Goal: Information Seeking & Learning: Learn about a topic

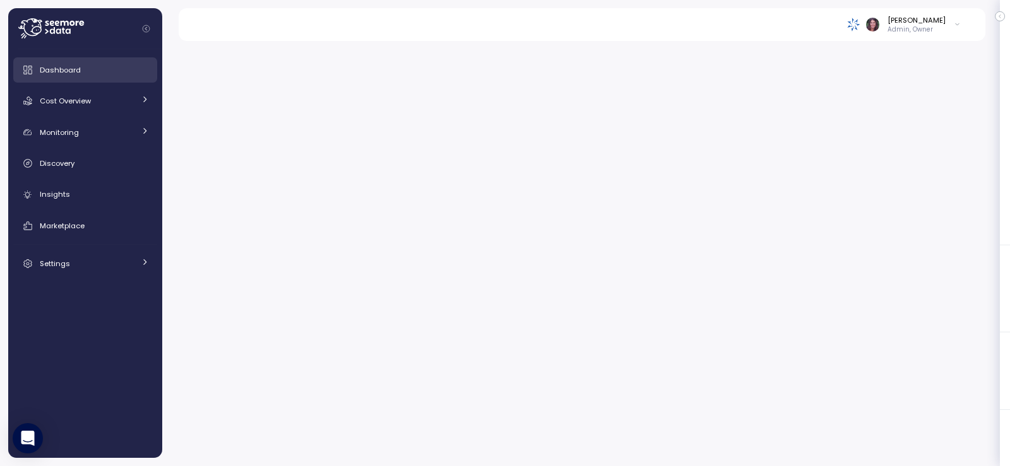
click at [56, 70] on span "Dashboard" at bounding box center [60, 70] width 41 height 10
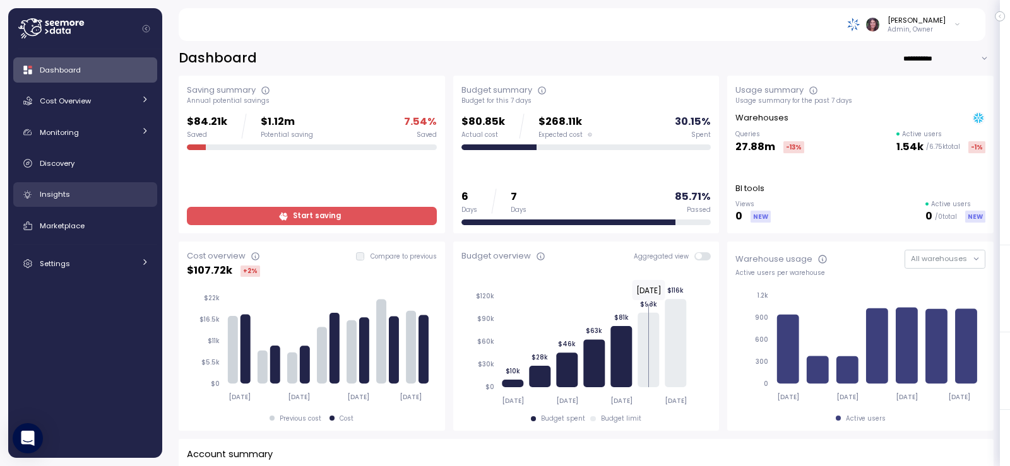
click at [111, 195] on div "Insights" at bounding box center [94, 194] width 109 height 13
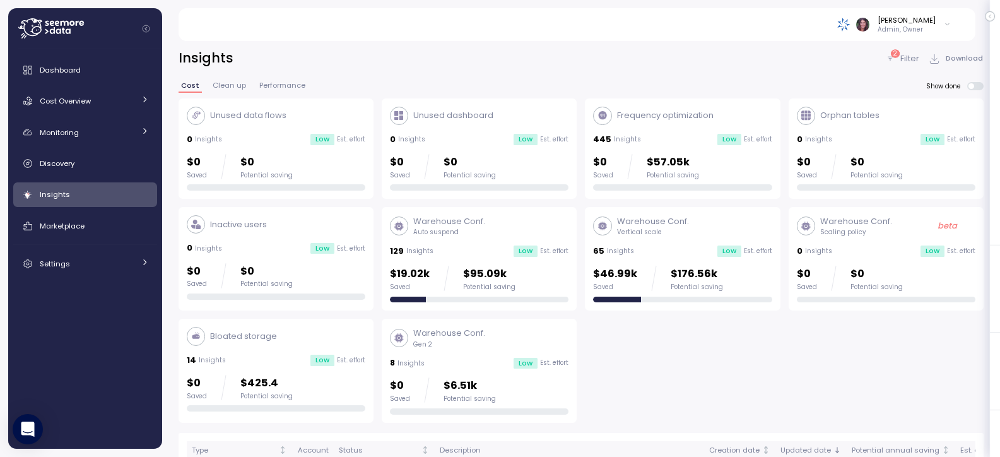
click at [632, 260] on div "Warehouse Conf. Vertical scale 65 Insights Low Est. effort $46.99k Saved $176.5…" at bounding box center [682, 258] width 179 height 87
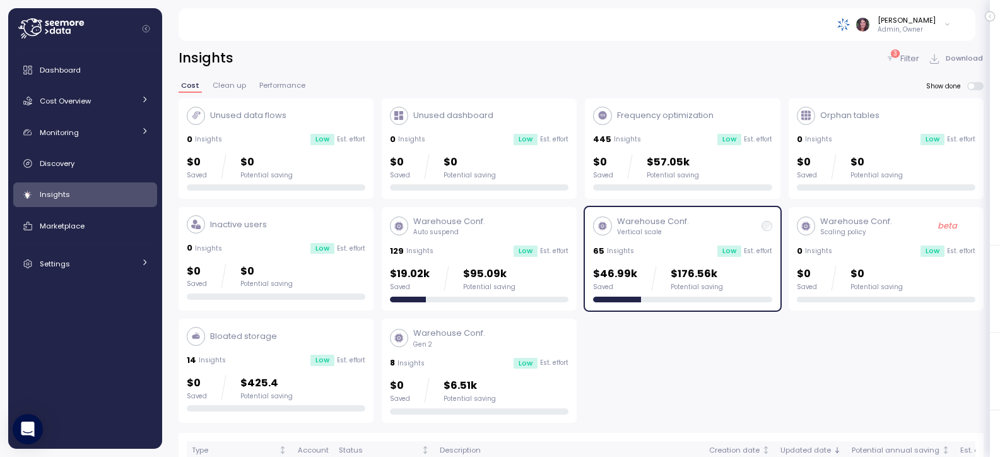
click at [906, 58] on p "Filter" at bounding box center [909, 58] width 19 height 13
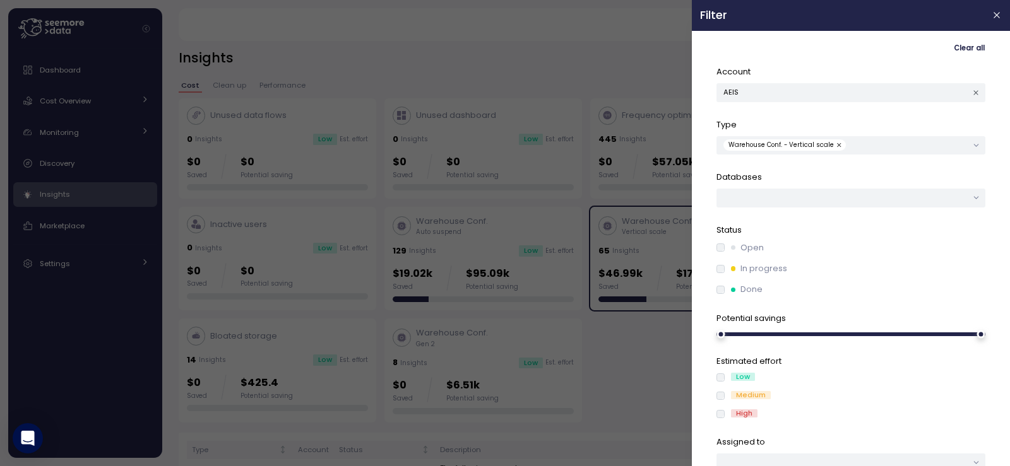
click at [995, 10] on header "Filter" at bounding box center [851, 15] width 318 height 31
drag, startPoint x: 983, startPoint y: 16, endPoint x: 645, endPoint y: 103, distance: 348.5
click at [992, 16] on icon "button" at bounding box center [997, 15] width 10 height 10
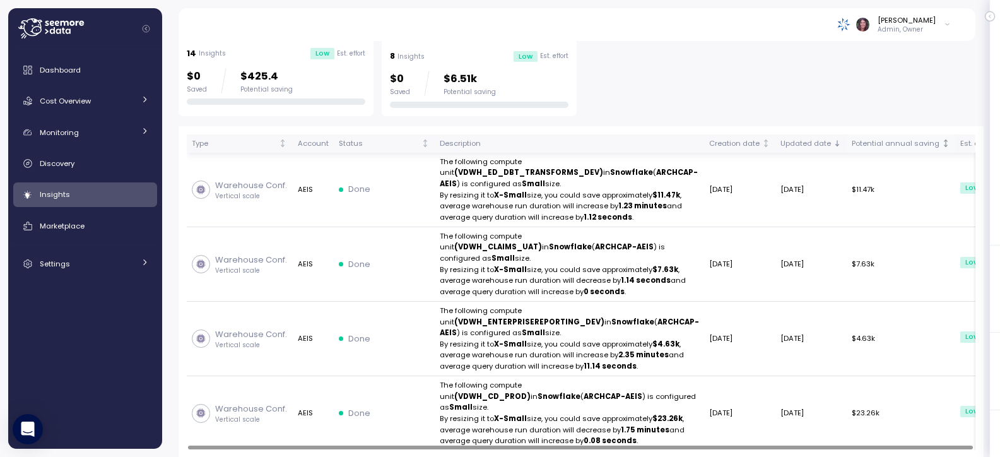
scroll to position [295, 0]
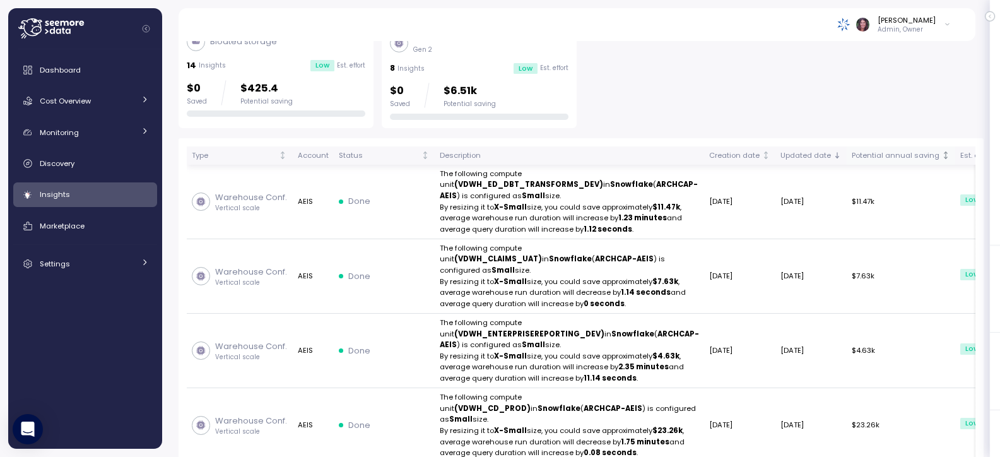
click at [852, 160] on div "Potential annual saving" at bounding box center [896, 155] width 88 height 11
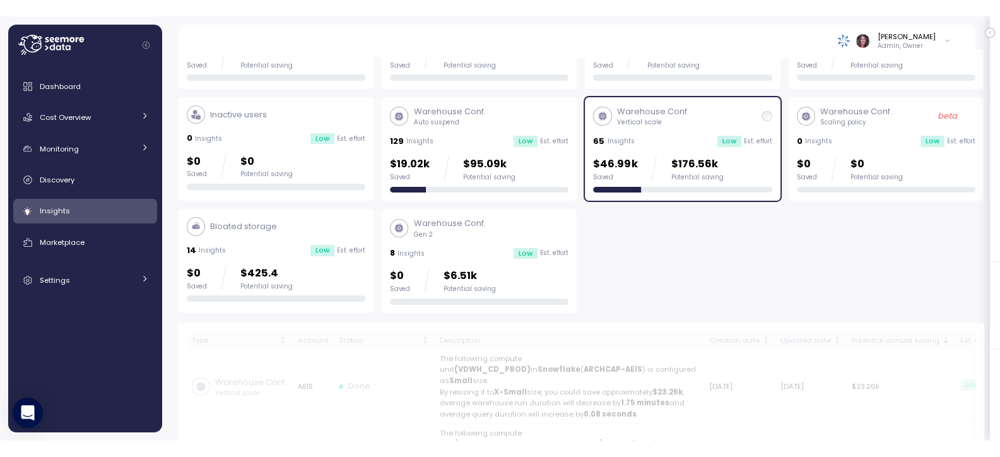
scroll to position [126, 0]
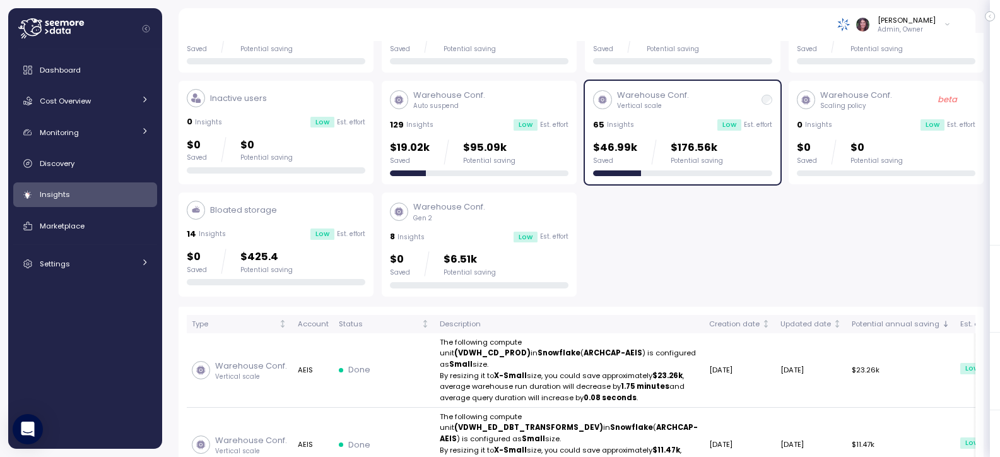
click at [851, 22] on img at bounding box center [843, 24] width 13 height 13
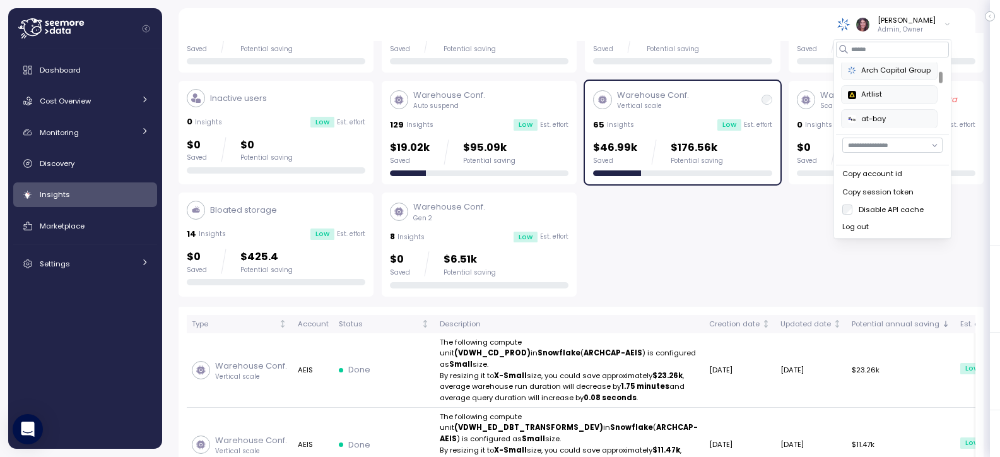
scroll to position [84, 0]
click at [865, 50] on input at bounding box center [892, 49] width 113 height 15
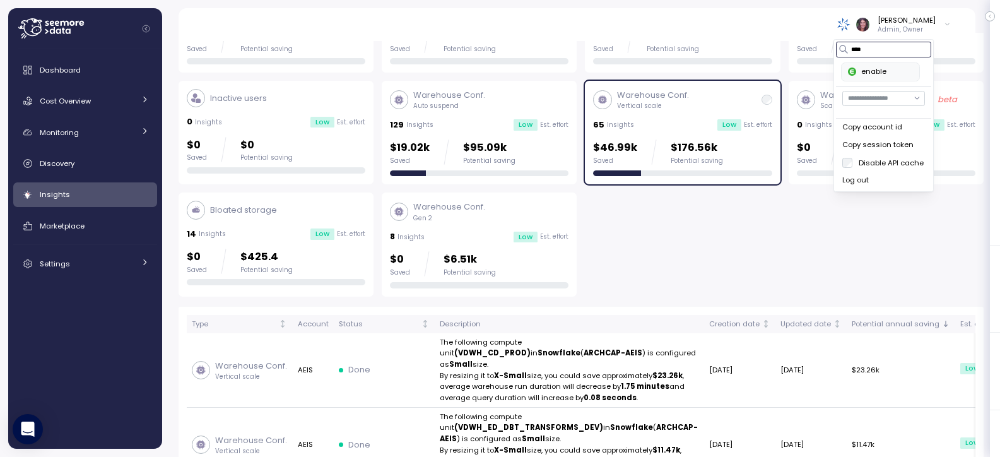
click at [874, 73] on div "enable" at bounding box center [880, 71] width 65 height 11
type input "****"
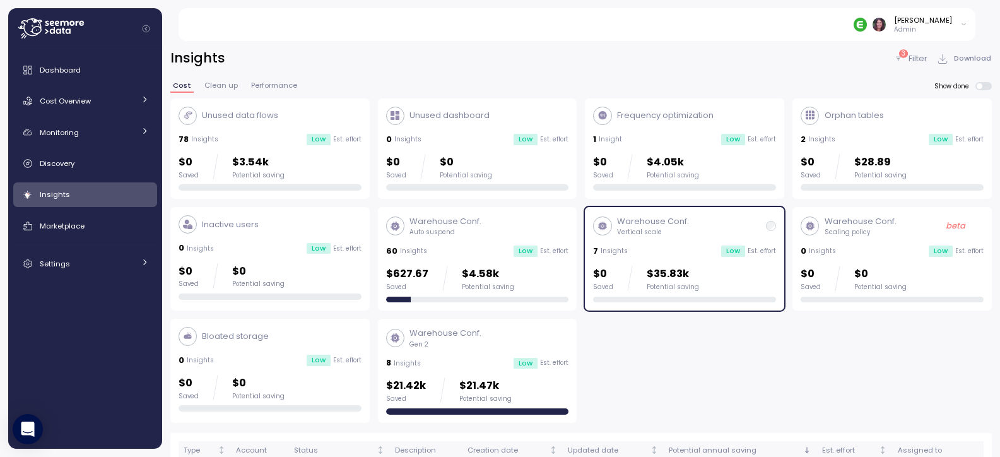
click at [969, 22] on div "Elvire Lukov Admin" at bounding box center [584, 24] width 783 height 33
click at [952, 25] on div "Elvire Lukov Admin" at bounding box center [911, 24] width 114 height 19
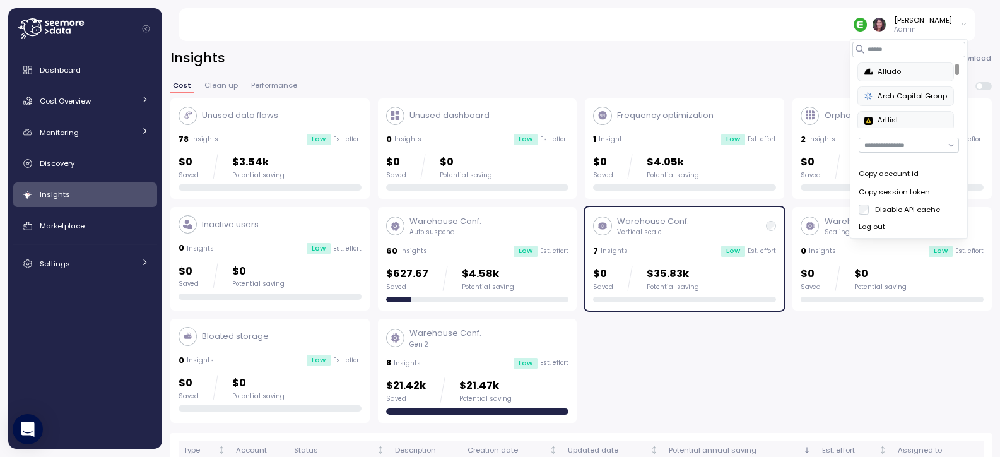
click at [924, 144] on input "button" at bounding box center [909, 145] width 100 height 15
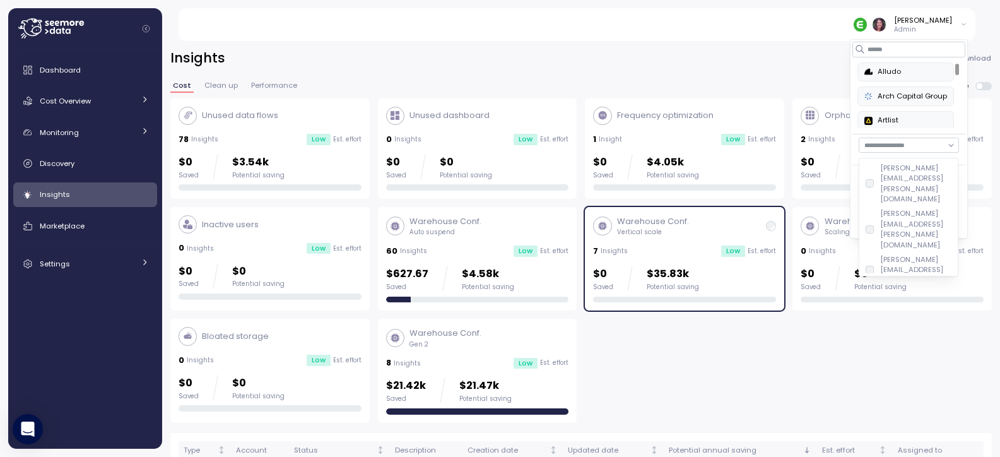
type input "**********"
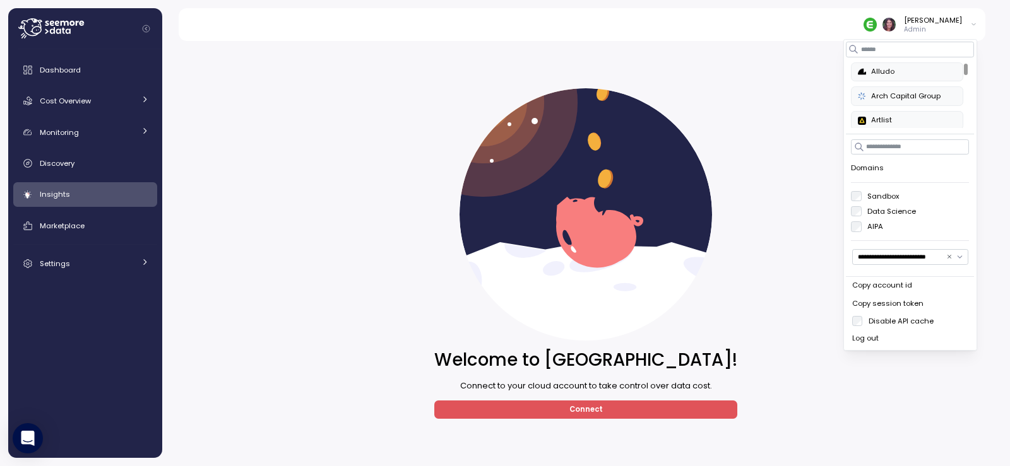
click at [862, 199] on label "Sandbox" at bounding box center [880, 196] width 38 height 10
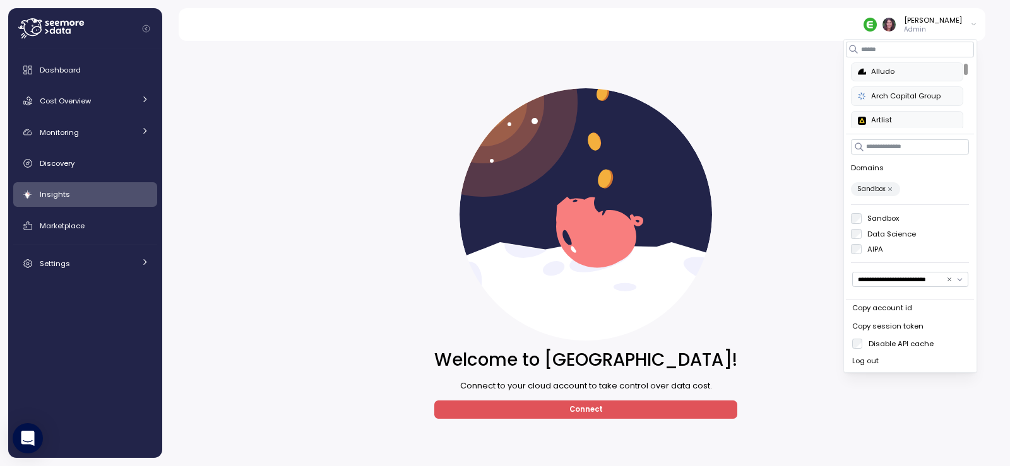
click at [637, 405] on span "Connect" at bounding box center [585, 409] width 283 height 17
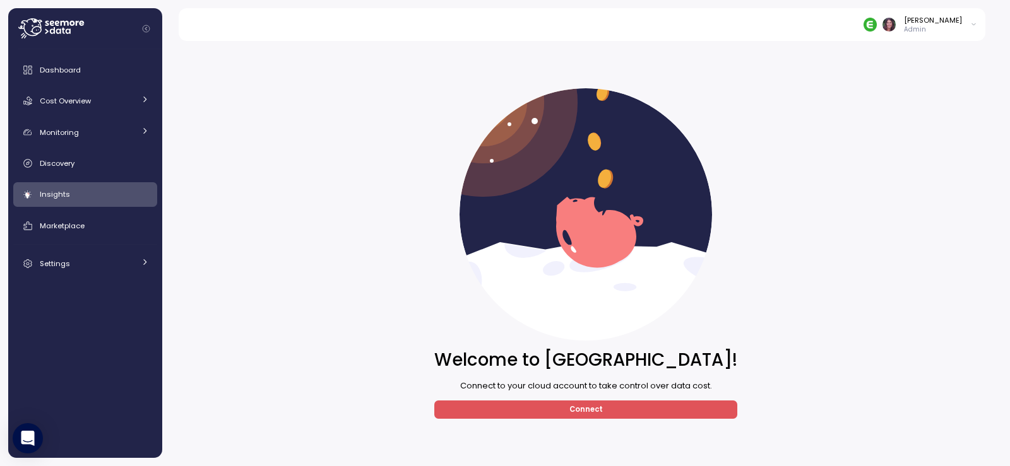
click at [946, 21] on div "[PERSON_NAME]" at bounding box center [933, 20] width 58 height 10
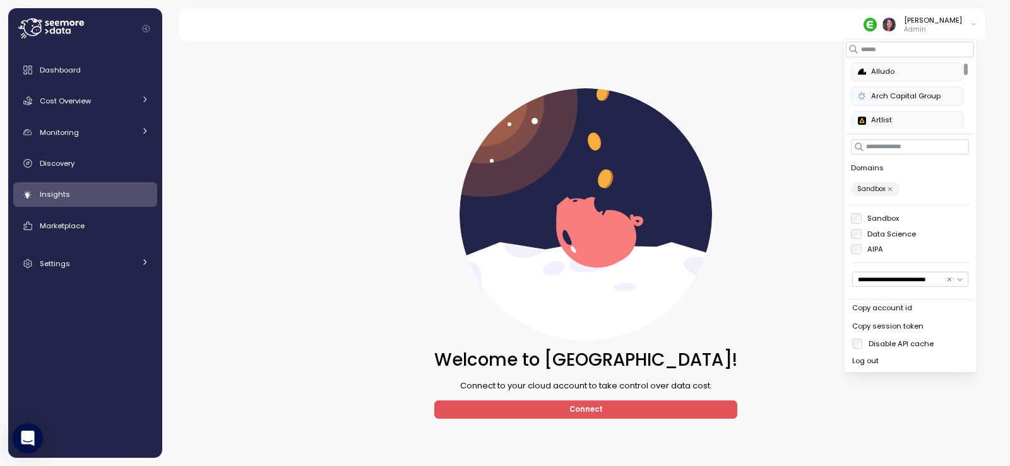
click at [873, 235] on label "Data Science" at bounding box center [888, 234] width 55 height 10
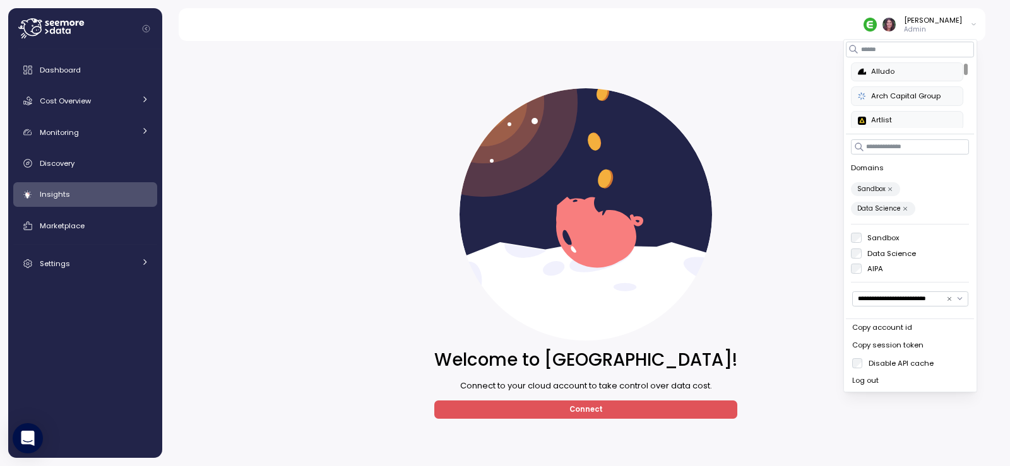
click at [863, 264] on label "AIPA" at bounding box center [872, 269] width 22 height 10
click at [919, 293] on input "**********" at bounding box center [910, 299] width 116 height 15
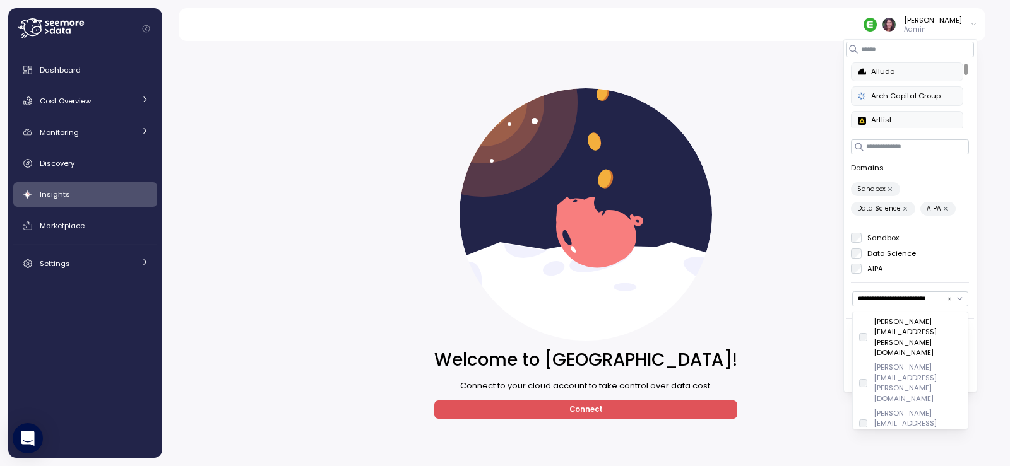
click at [870, 326] on div "david.zimmermann@enable.com" at bounding box center [910, 338] width 102 height 42
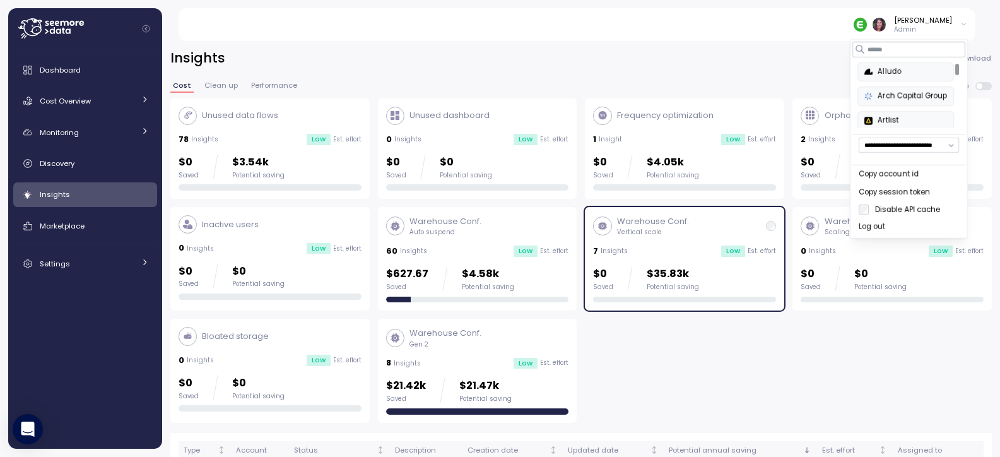
click at [927, 143] on input "**********" at bounding box center [909, 145] width 100 height 15
click at [922, 358] on div "Unused data flows 78 Insights Low Est. effort $0 Saved $3.54k Potential saving …" at bounding box center [581, 260] width 822 height 324
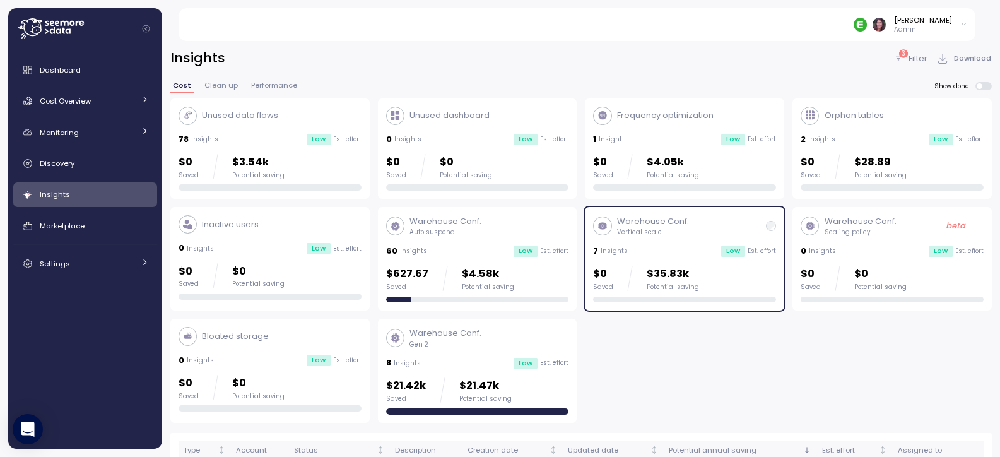
click at [922, 18] on div "[PERSON_NAME]" at bounding box center [923, 20] width 58 height 10
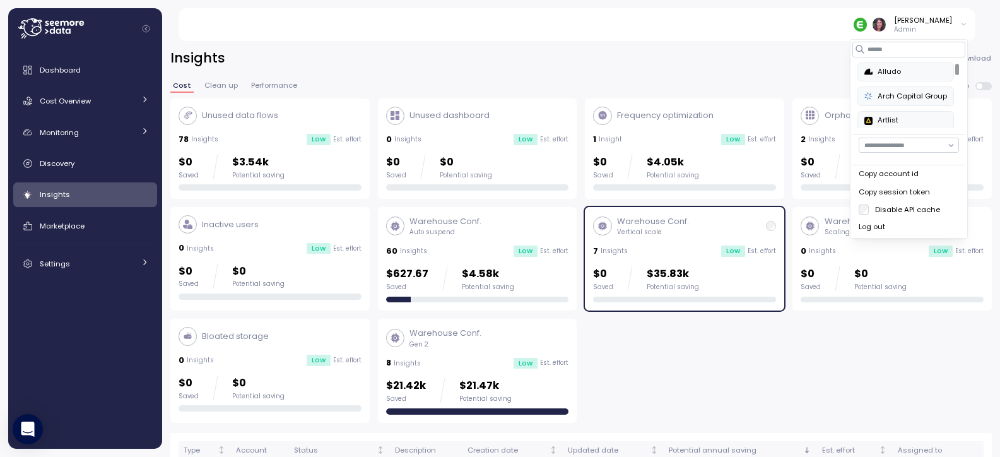
click at [909, 139] on input "button" at bounding box center [909, 145] width 100 height 15
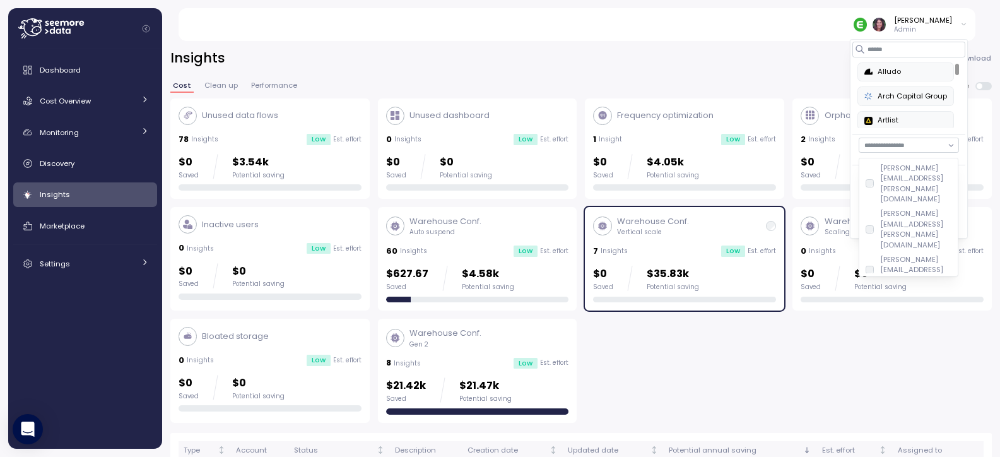
click at [905, 416] on div "gangxin.li@enable.com" at bounding box center [916, 431] width 72 height 31
type input "**********"
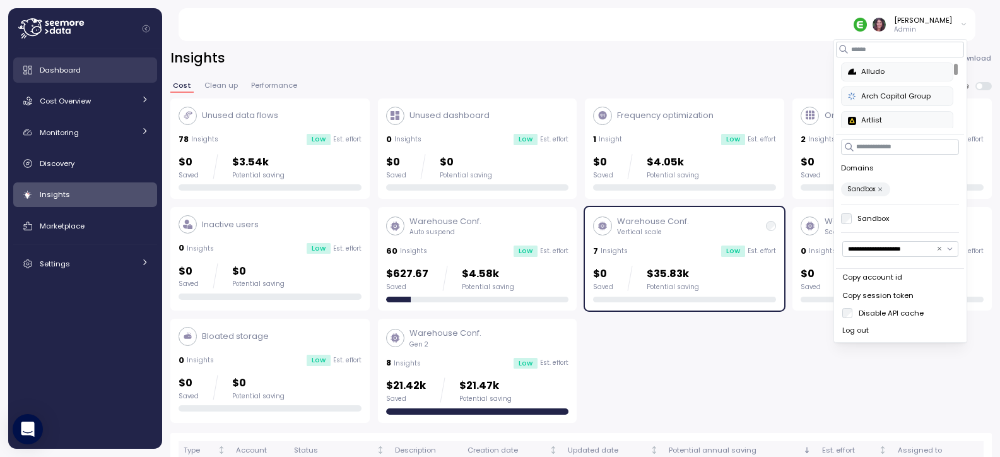
click at [68, 69] on span "Dashboard" at bounding box center [60, 70] width 41 height 10
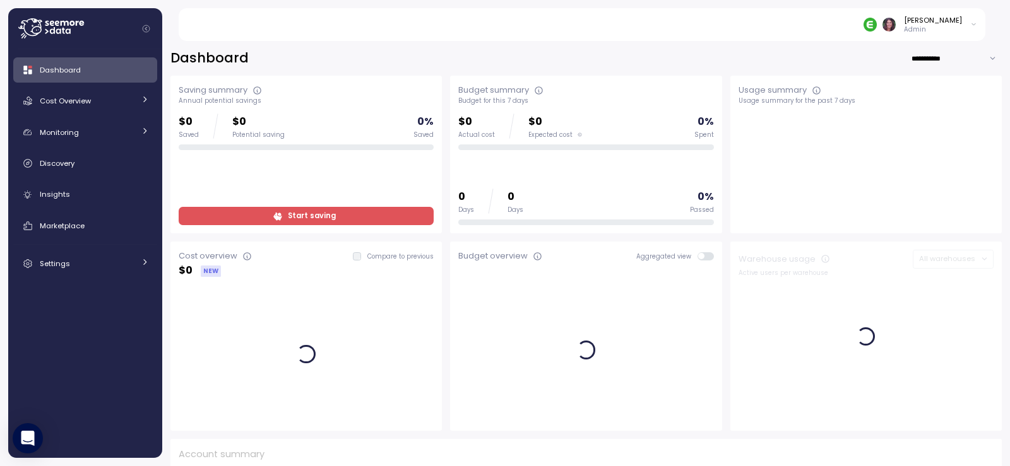
click at [945, 28] on p "Admin" at bounding box center [933, 29] width 58 height 9
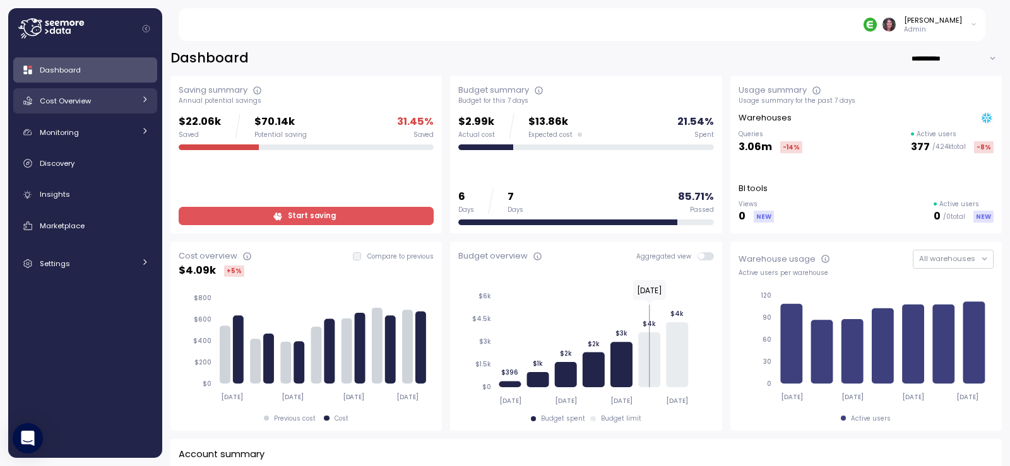
click at [64, 98] on span "Cost Overview" at bounding box center [65, 101] width 51 height 10
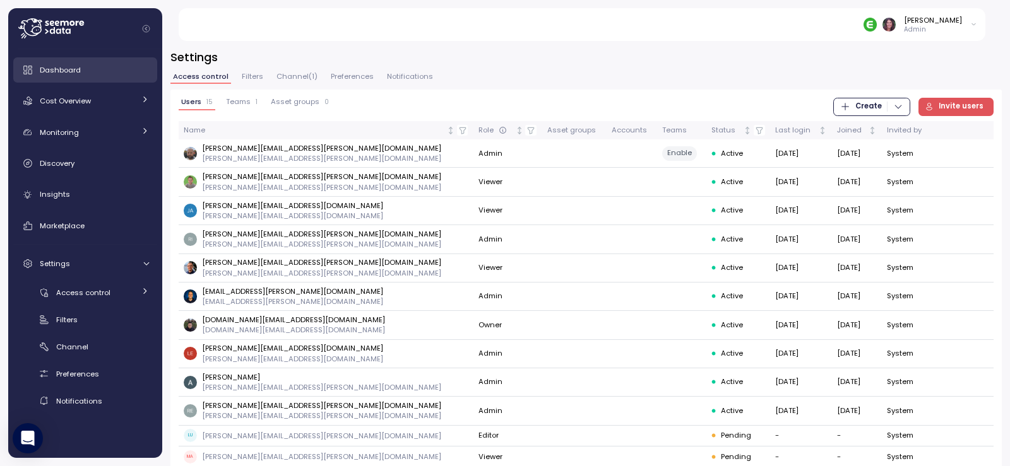
click at [86, 68] on div "Dashboard" at bounding box center [94, 70] width 109 height 13
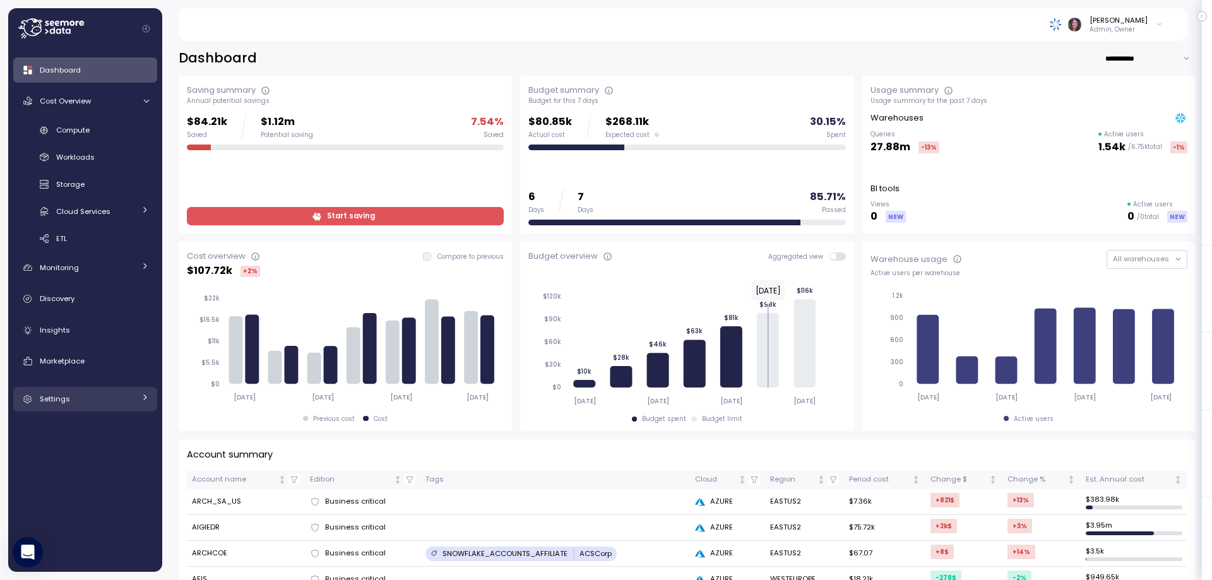
click at [62, 411] on link "Settings" at bounding box center [85, 399] width 144 height 25
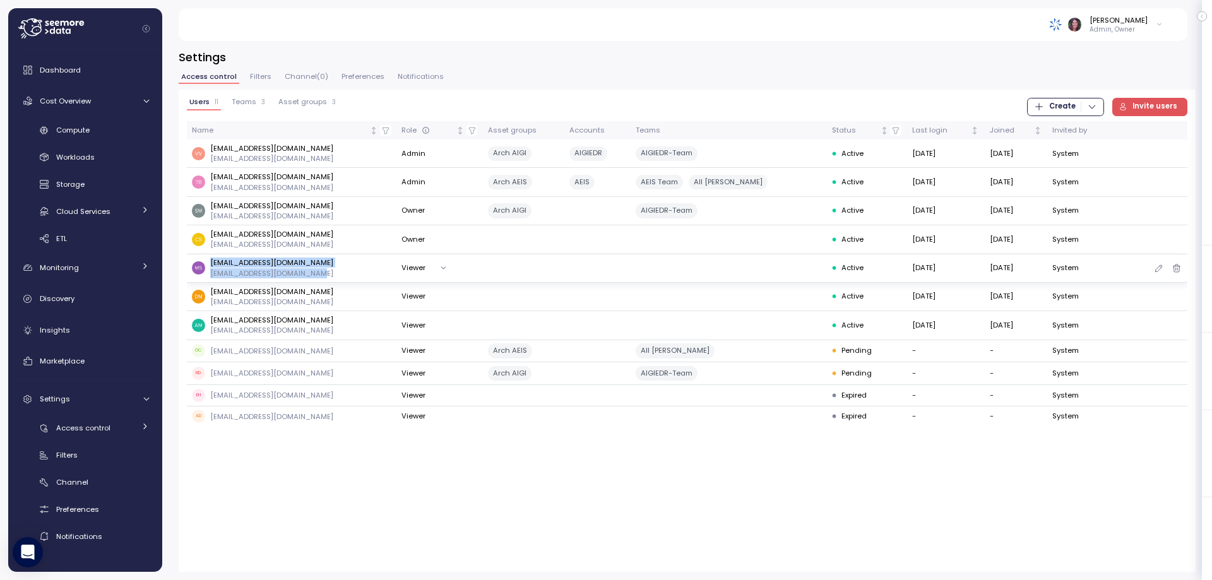
drag, startPoint x: 344, startPoint y: 269, endPoint x: 206, endPoint y: 263, distance: 137.7
click at [211, 263] on div "msummers@archinsurance.com msummers@archinsurance.com" at bounding box center [291, 267] width 199 height 21
click at [187, 256] on td "msummers@archinsurance.com msummers@archinsurance.com" at bounding box center [292, 268] width 210 height 28
drag, startPoint x: 208, startPoint y: 261, endPoint x: 333, endPoint y: 264, distance: 124.3
click at [333, 264] on div "msummers@archinsurance.com msummers@archinsurance.com" at bounding box center [291, 267] width 199 height 21
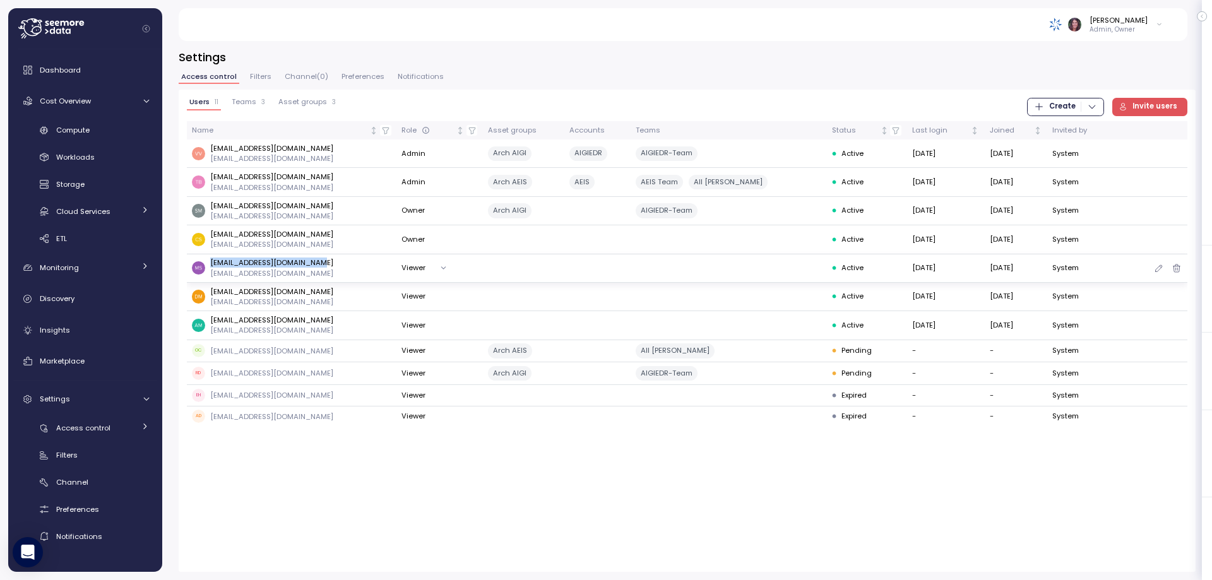
copy p "msummers@archinsurance.com"
drag, startPoint x: 328, startPoint y: 290, endPoint x: 210, endPoint y: 290, distance: 118.6
click at [210, 290] on div "dmaher@archinsurance.com dmaher@archinsurance.com" at bounding box center [291, 296] width 199 height 21
copy p "dmaher@archinsurance.com"
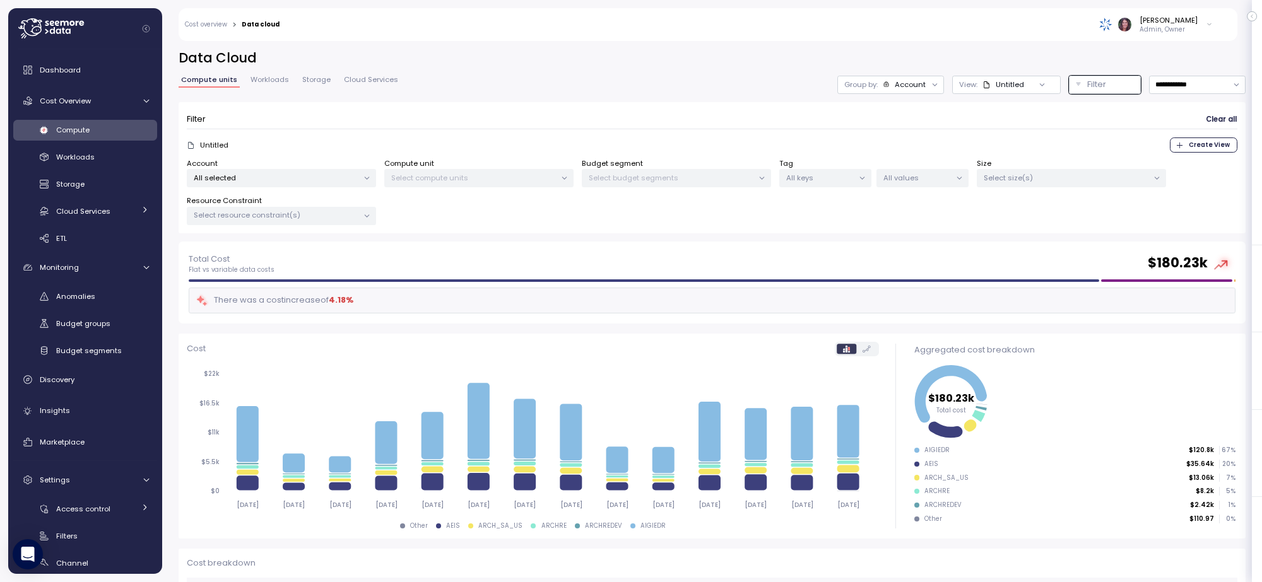
click at [102, 297] on div "Anomalies" at bounding box center [102, 296] width 93 height 13
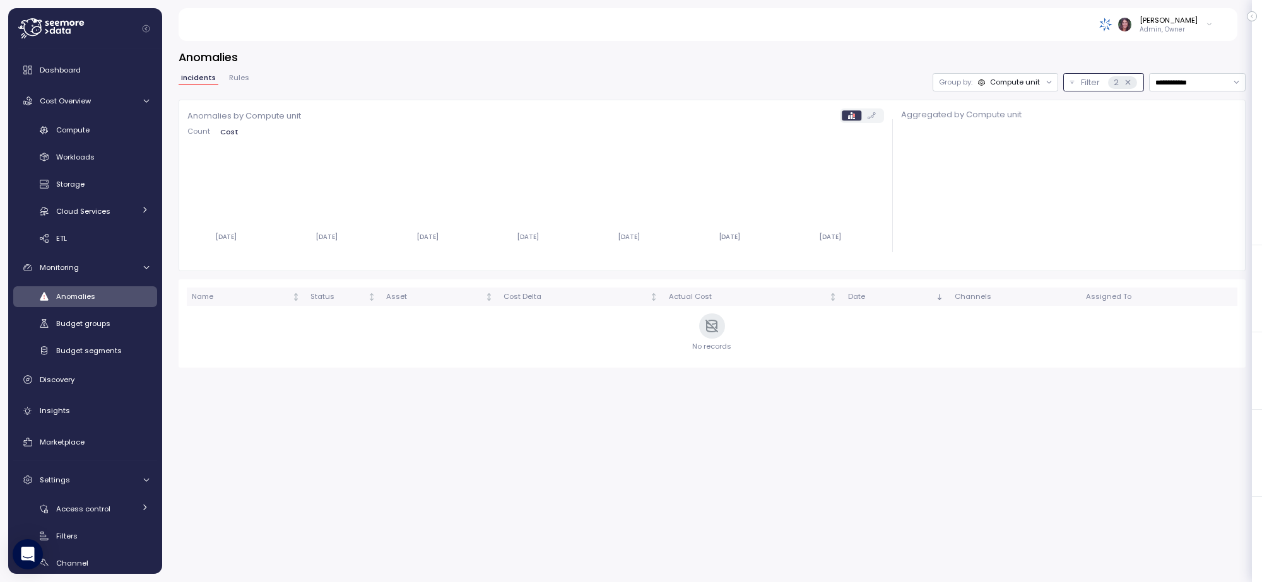
click at [1108, 88] on div "2" at bounding box center [1122, 82] width 28 height 13
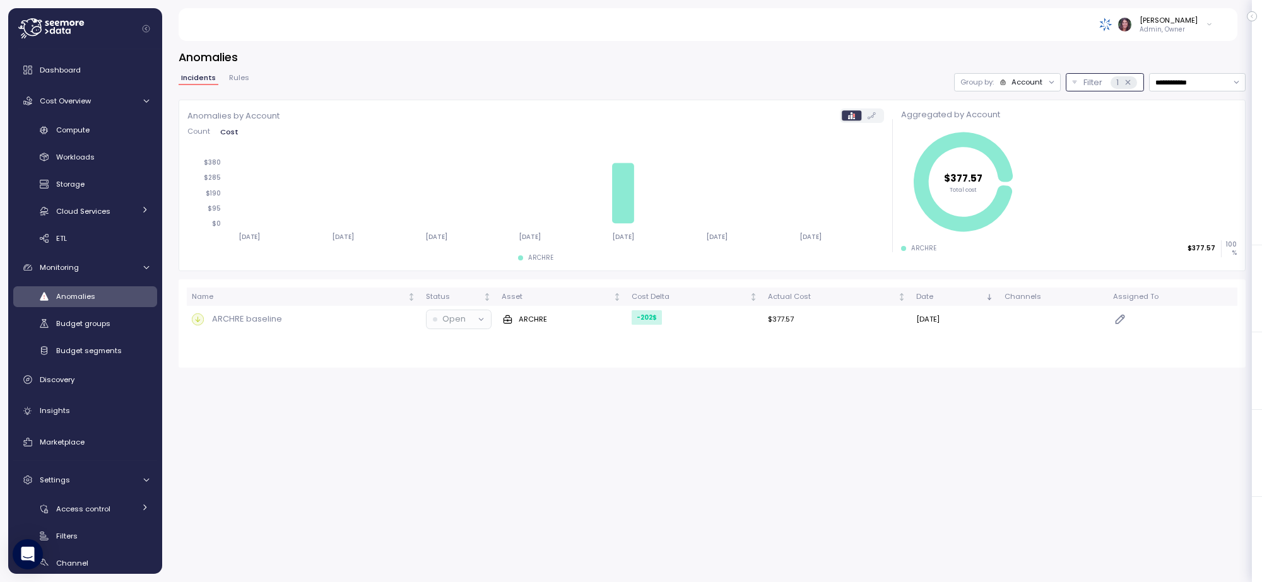
click at [1118, 83] on div "1" at bounding box center [1124, 82] width 26 height 13
click at [1012, 81] on div "Account" at bounding box center [1027, 82] width 31 height 10
click at [999, 128] on p "Compute unit" at bounding box center [1003, 131] width 50 height 10
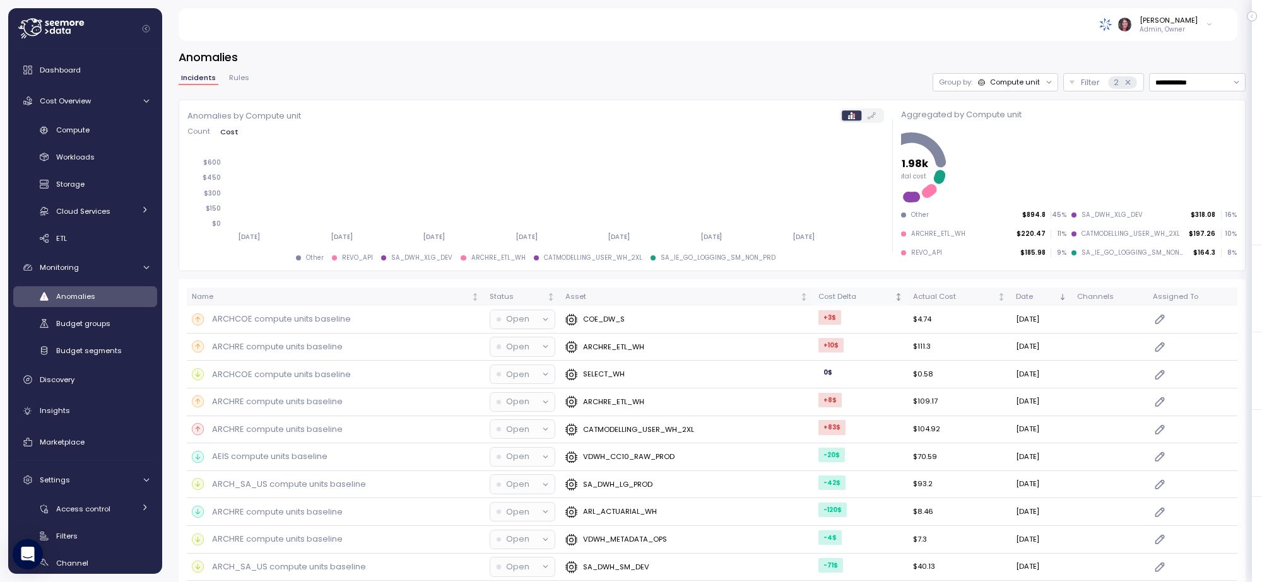
click at [851, 295] on div "Cost Delta" at bounding box center [855, 297] width 74 height 11
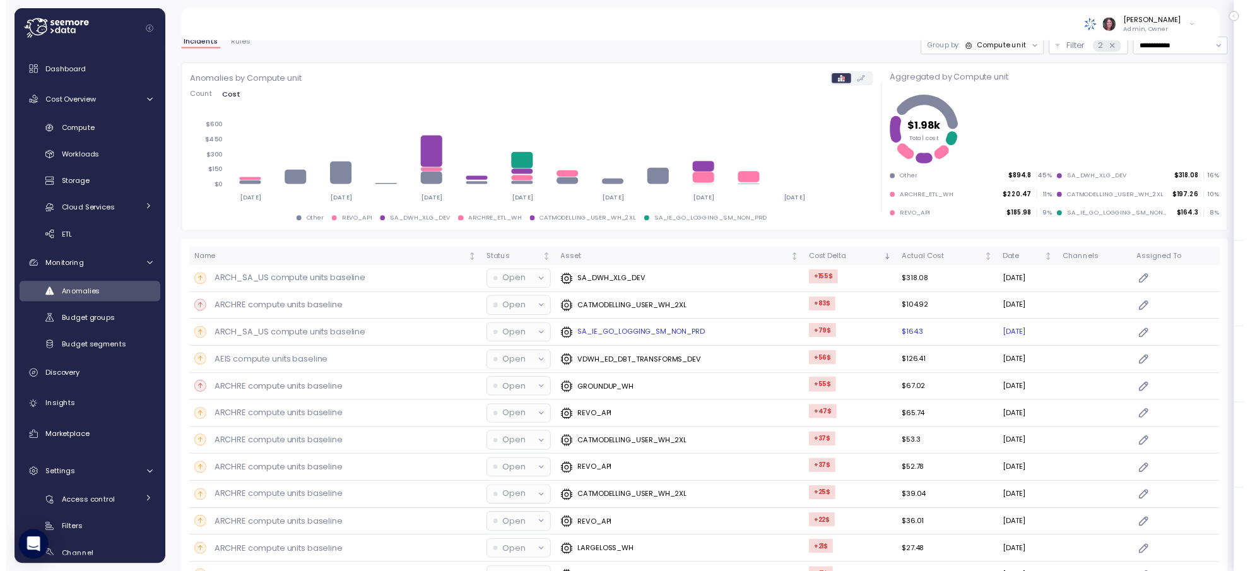
scroll to position [52, 0]
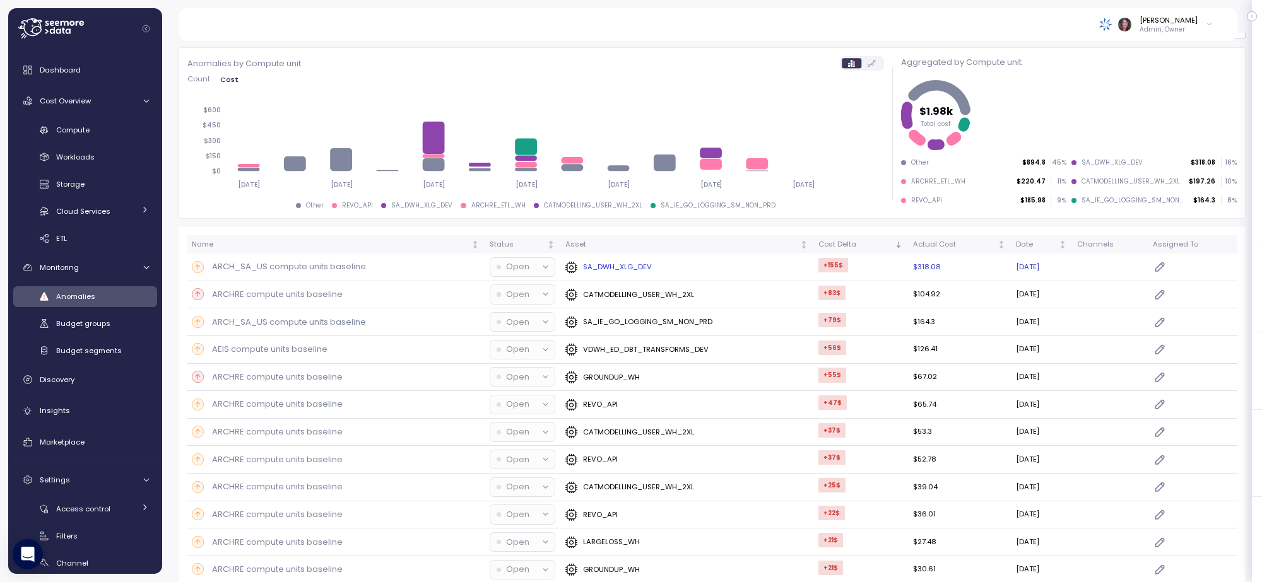
click at [266, 269] on p "ARCH_SA_US compute units baseline" at bounding box center [289, 267] width 154 height 13
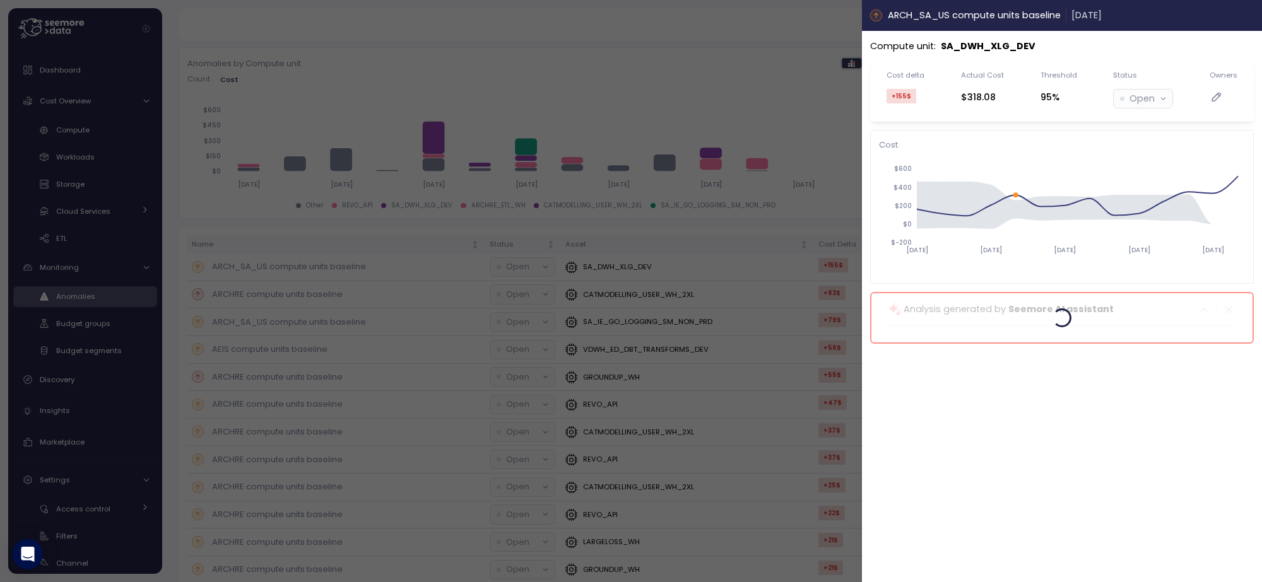
click at [1245, 9] on button "button" at bounding box center [1249, 15] width 15 height 15
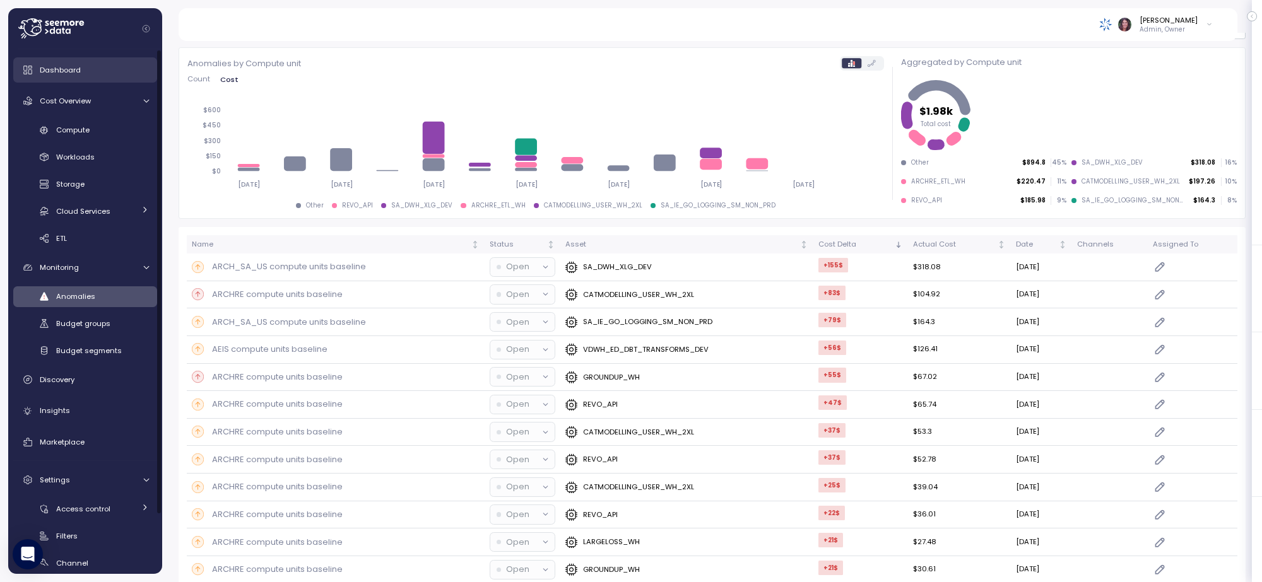
click at [95, 68] on div "Dashboard" at bounding box center [94, 70] width 109 height 13
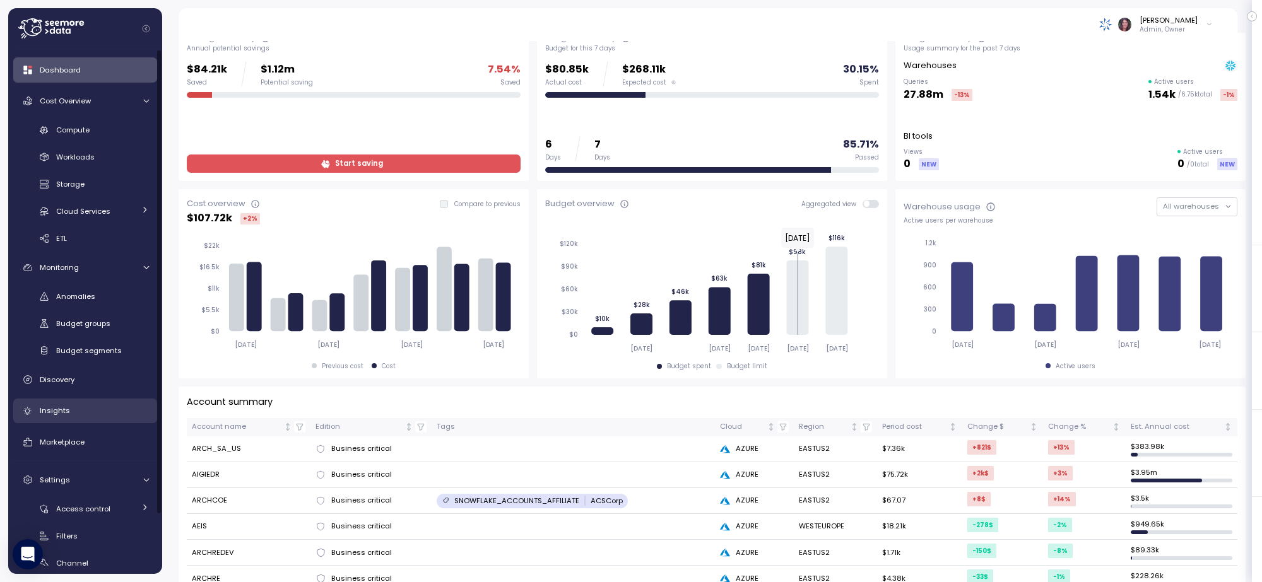
click at [57, 404] on div "Insights" at bounding box center [94, 410] width 109 height 13
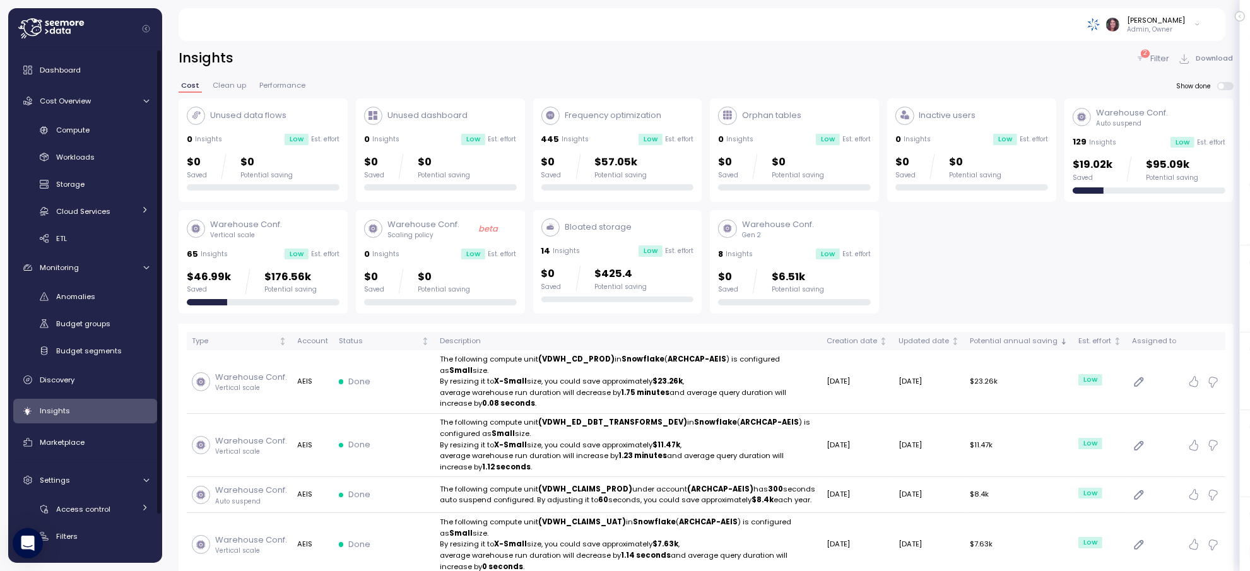
click at [1149, 57] on div "2 Filter" at bounding box center [1152, 58] width 34 height 13
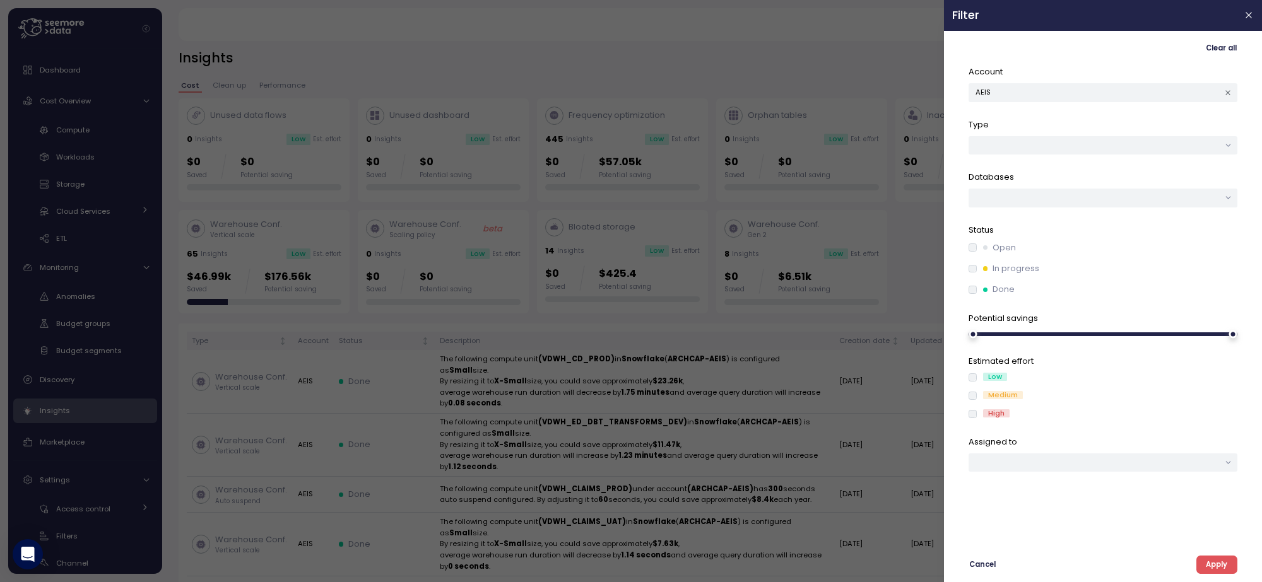
click at [1228, 90] on icon "button" at bounding box center [1228, 93] width 8 height 8
click at [1216, 563] on span "Apply" at bounding box center [1216, 565] width 21 height 17
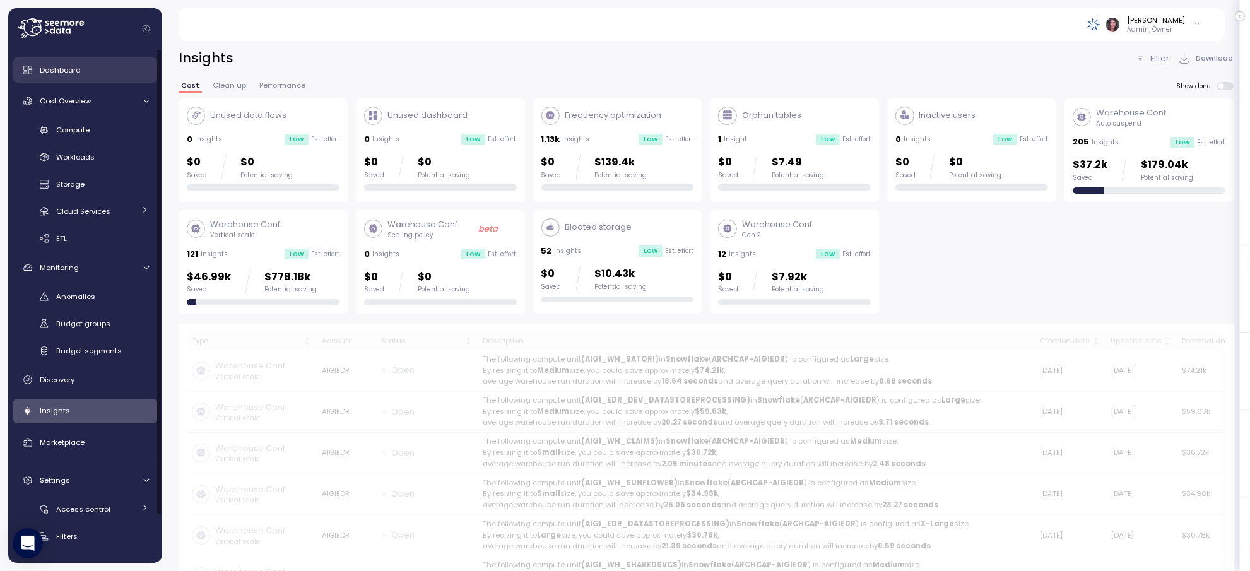
click at [90, 60] on link "Dashboard" at bounding box center [85, 69] width 144 height 25
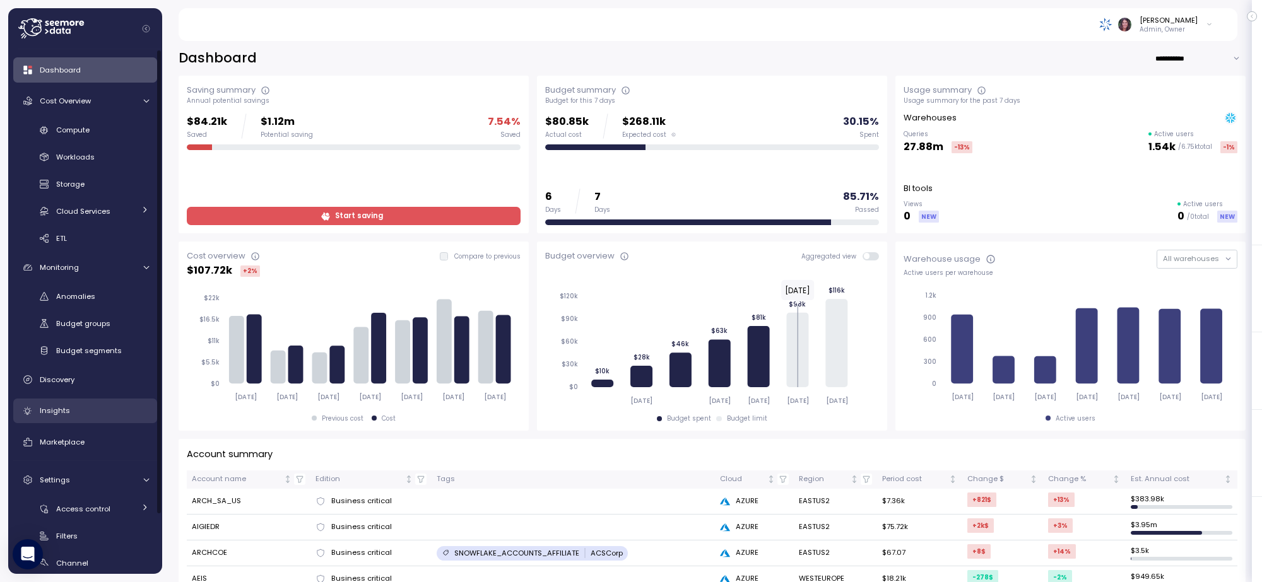
click at [71, 412] on div "Insights" at bounding box center [94, 410] width 109 height 13
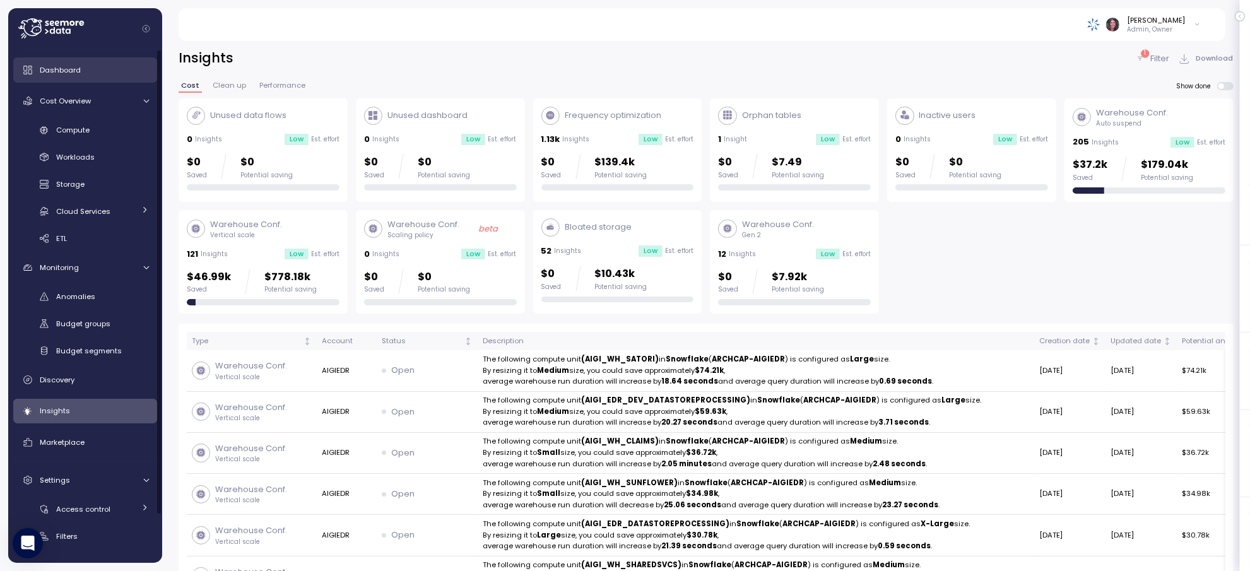
click at [76, 71] on span "Dashboard" at bounding box center [60, 70] width 41 height 10
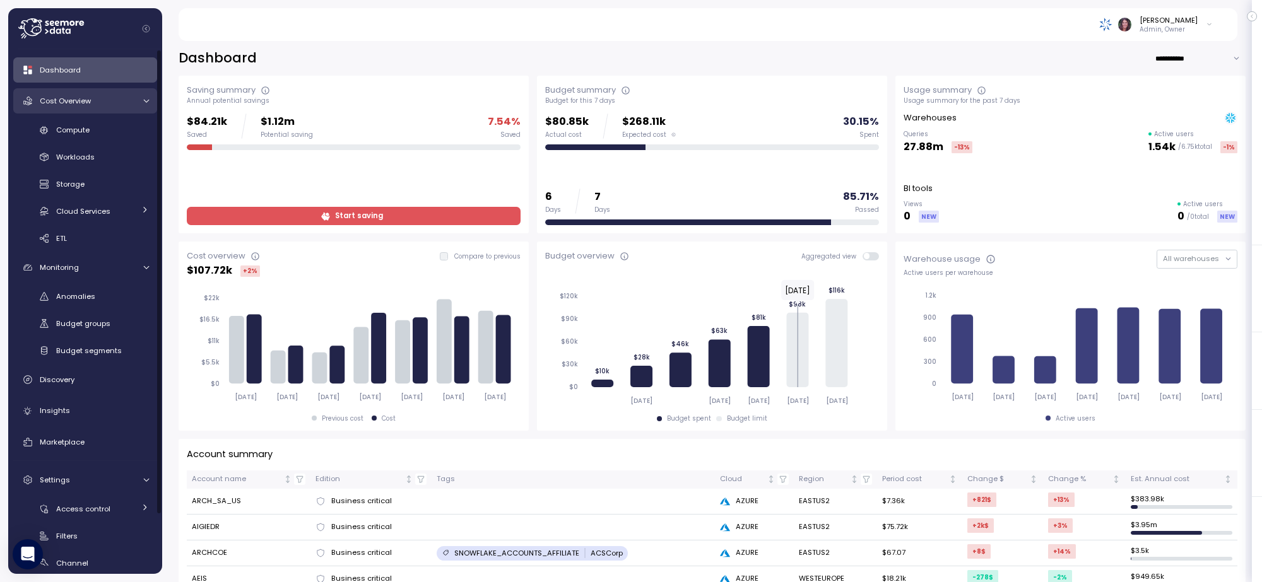
click at [104, 102] on div "Cost Overview" at bounding box center [87, 101] width 95 height 13
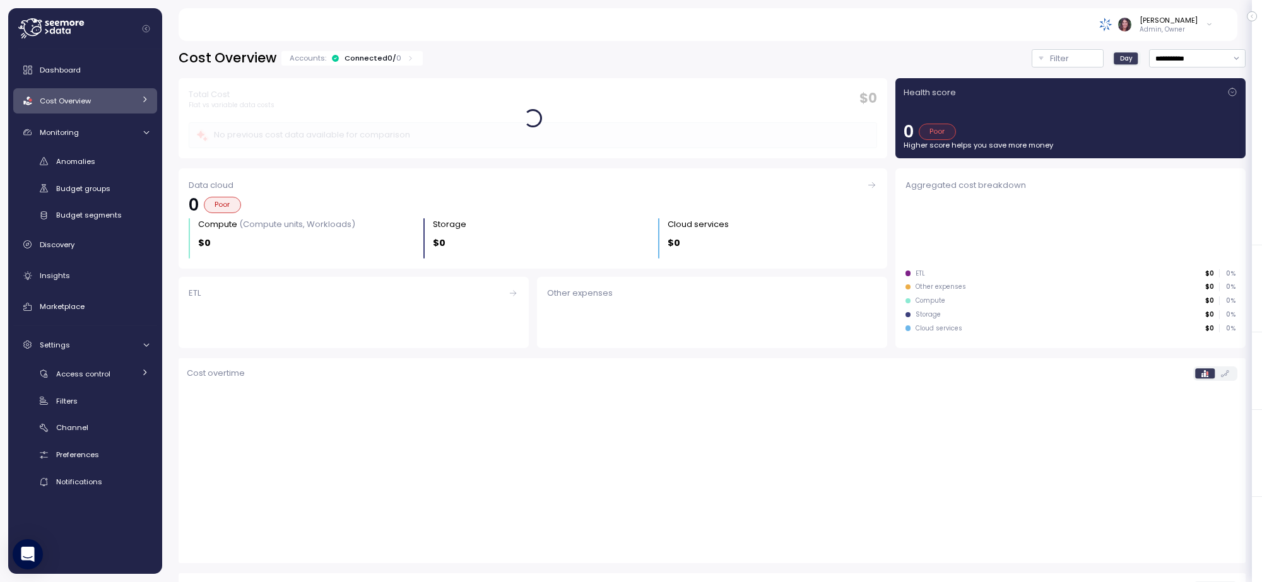
click at [104, 102] on div "Cost Overview" at bounding box center [87, 101] width 95 height 13
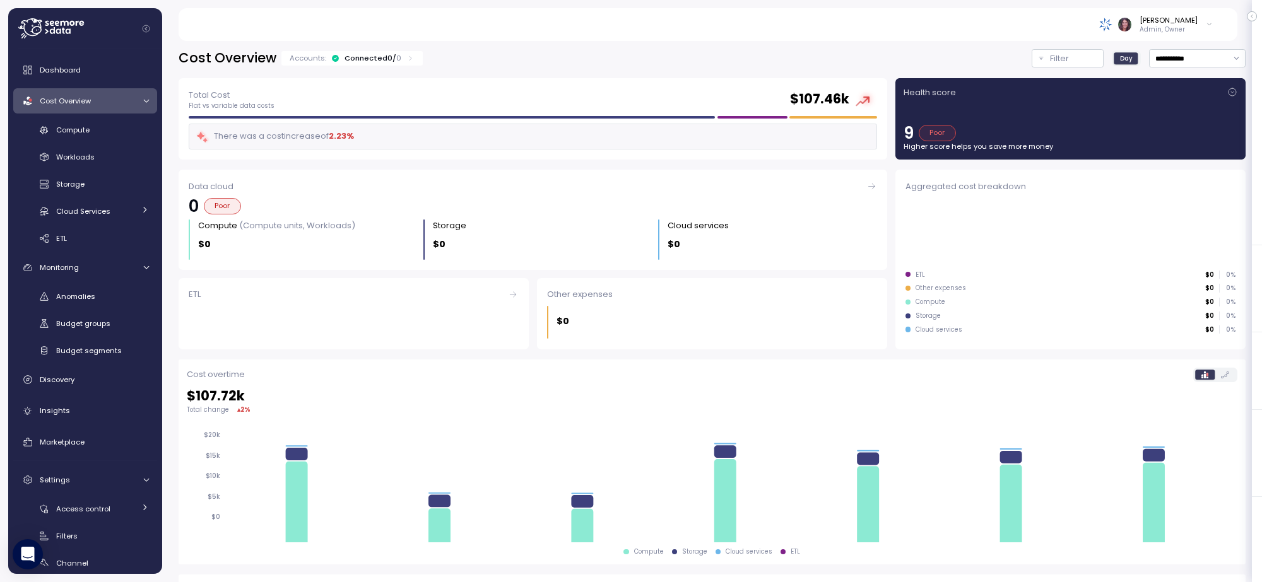
click at [402, 55] on div "Accounts: Connected 0 / 0" at bounding box center [352, 58] width 125 height 10
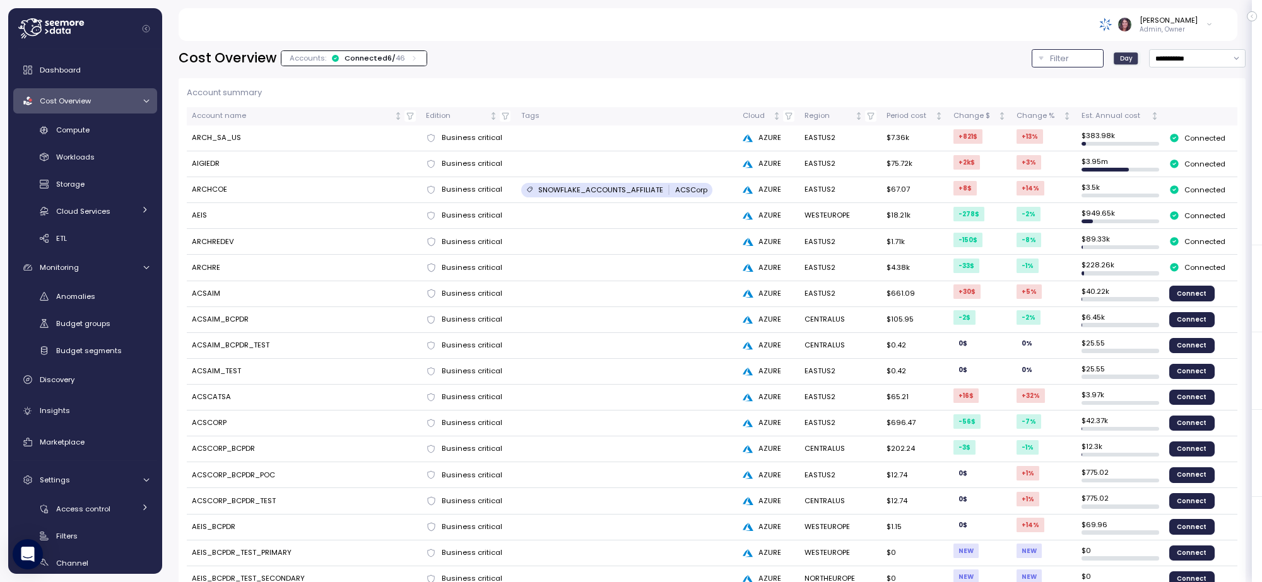
click at [1050, 52] on p "Filter" at bounding box center [1059, 58] width 19 height 13
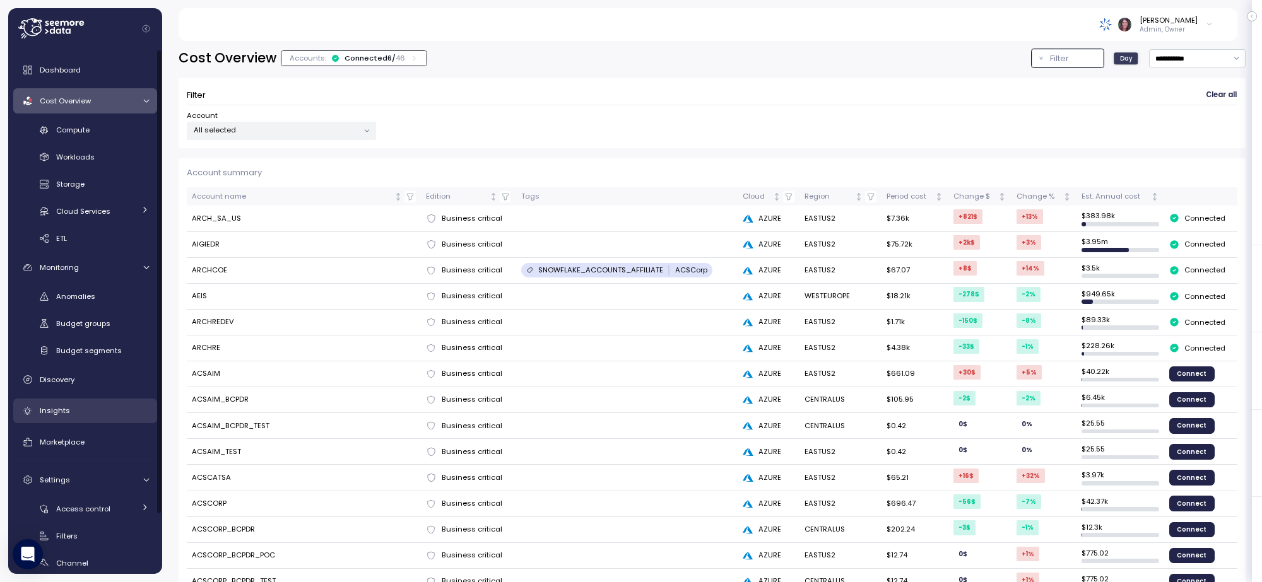
click at [82, 405] on div "Insights" at bounding box center [94, 410] width 109 height 13
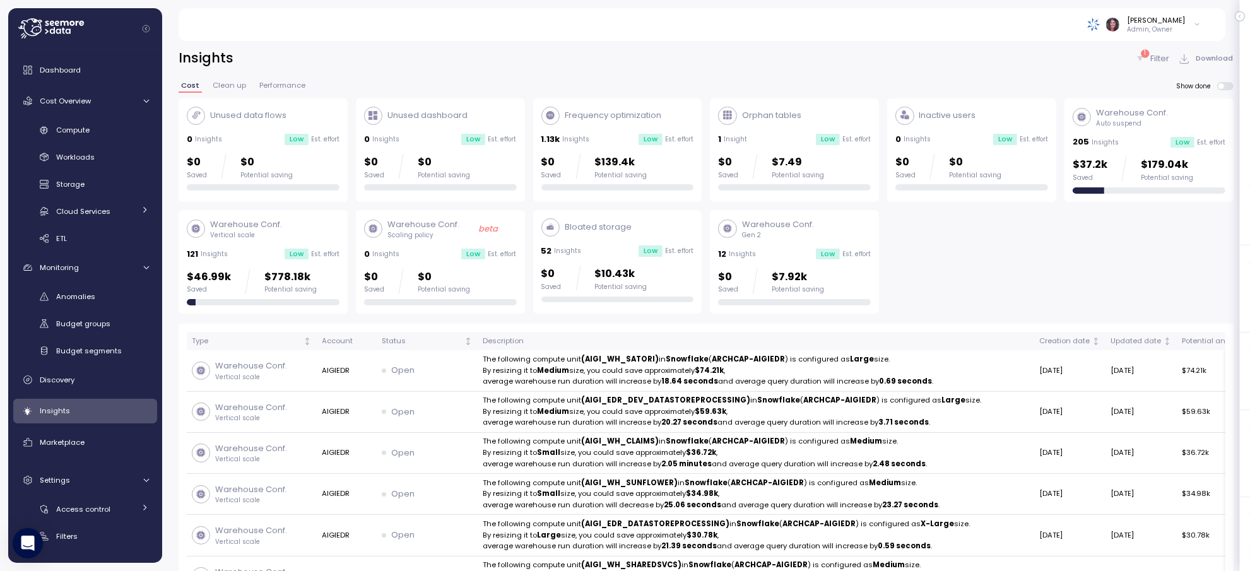
click at [1145, 54] on p "1" at bounding box center [1145, 53] width 2 height 9
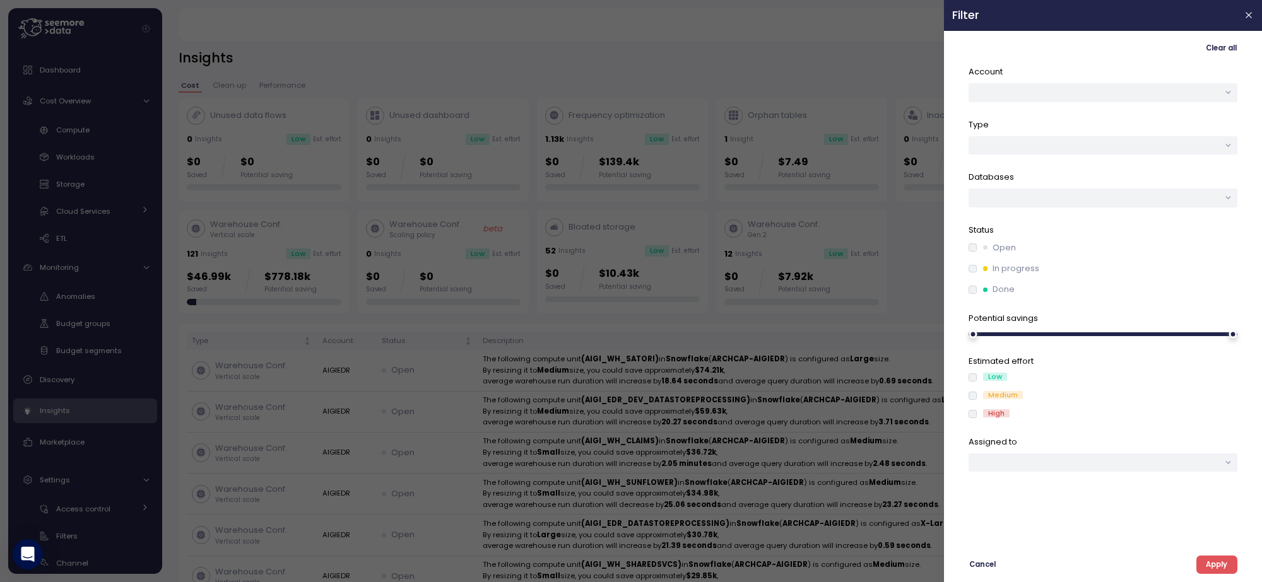
click at [1001, 281] on div "Open In progress Done" at bounding box center [1103, 269] width 269 height 54
click at [966, 288] on div "Clear all Account Type Databases Status Open In progress Done Potential savings…" at bounding box center [1103, 306] width 302 height 535
click at [986, 86] on button "button" at bounding box center [1103, 92] width 269 height 18
click at [1094, 133] on div "AIGIEDR" at bounding box center [1100, 134] width 28 height 10
click at [1228, 567] on button "Apply" at bounding box center [1216, 565] width 41 height 18
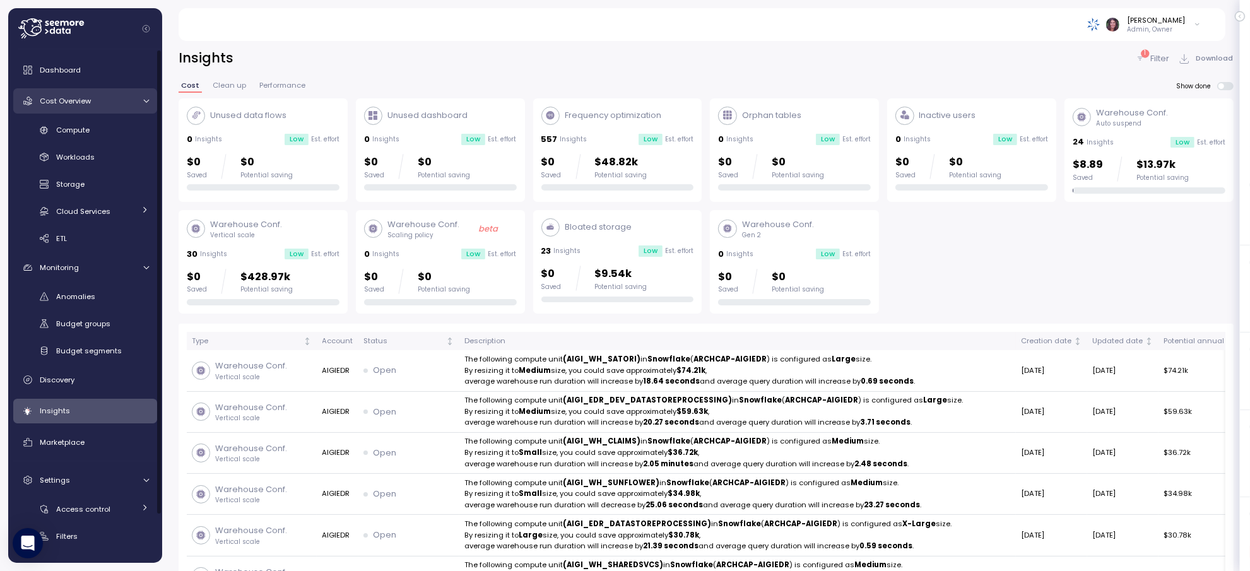
click at [90, 104] on span "Cost Overview" at bounding box center [65, 101] width 51 height 10
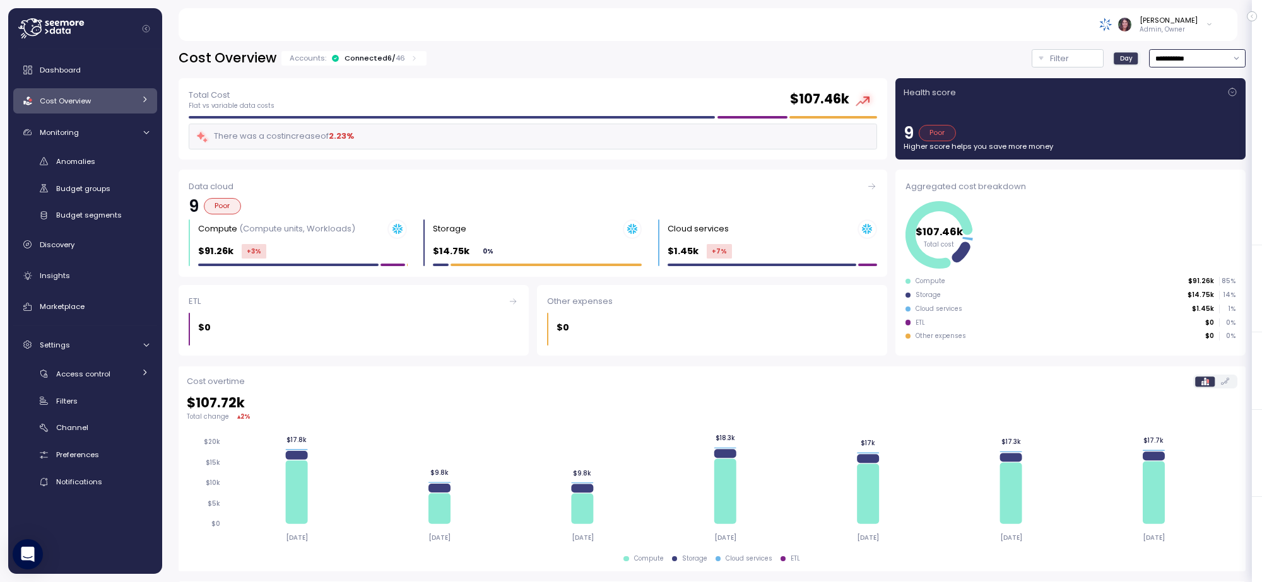
click at [1152, 58] on input "**********" at bounding box center [1197, 58] width 97 height 18
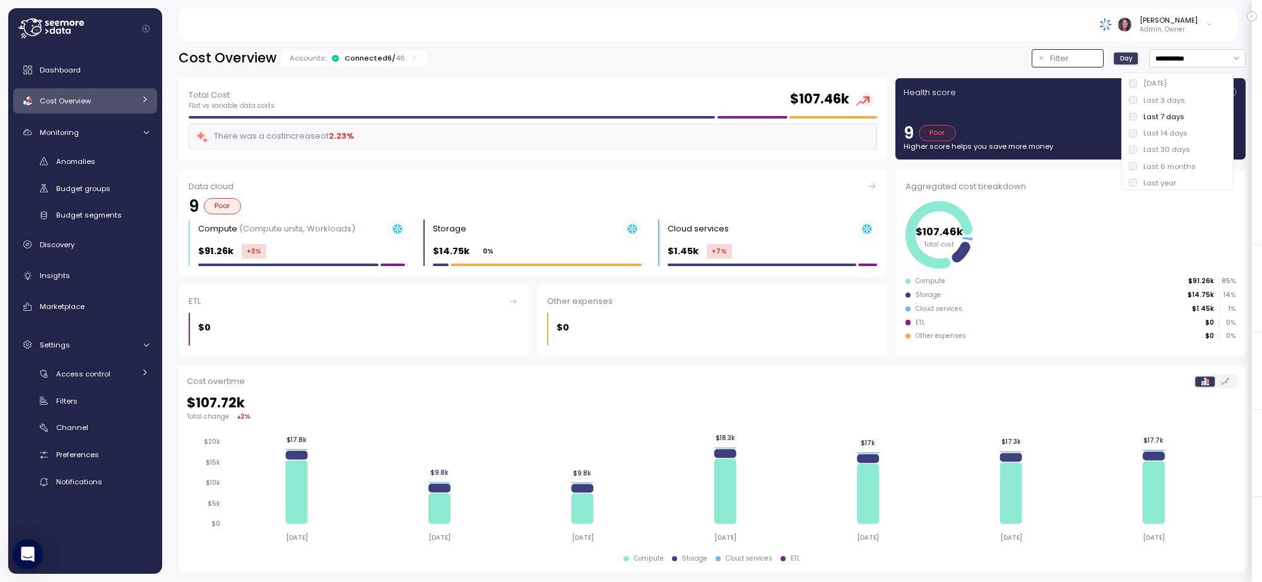
click at [1032, 59] on button "Filter" at bounding box center [1068, 58] width 72 height 18
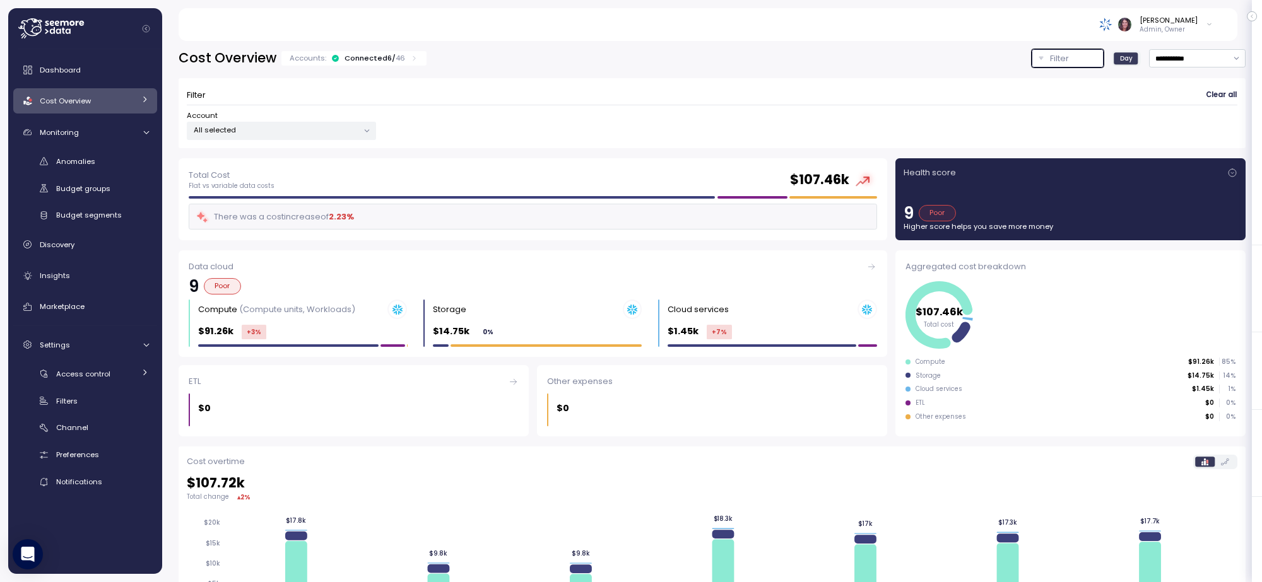
click at [1032, 59] on button "Filter" at bounding box center [1068, 58] width 72 height 18
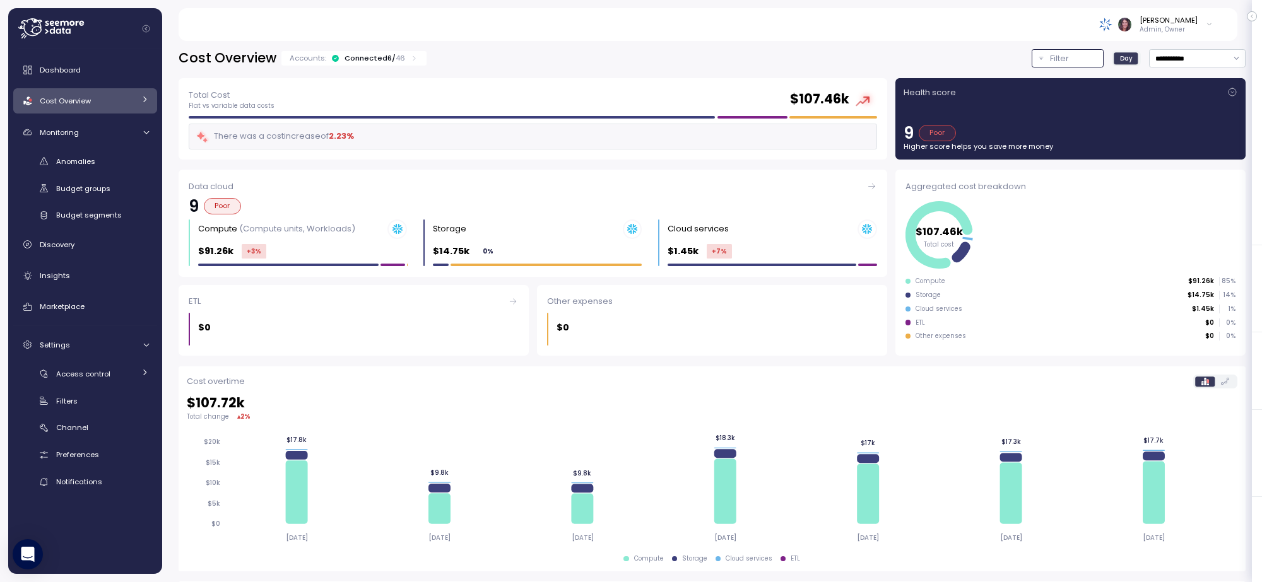
click at [1032, 59] on button "Filter" at bounding box center [1068, 58] width 72 height 18
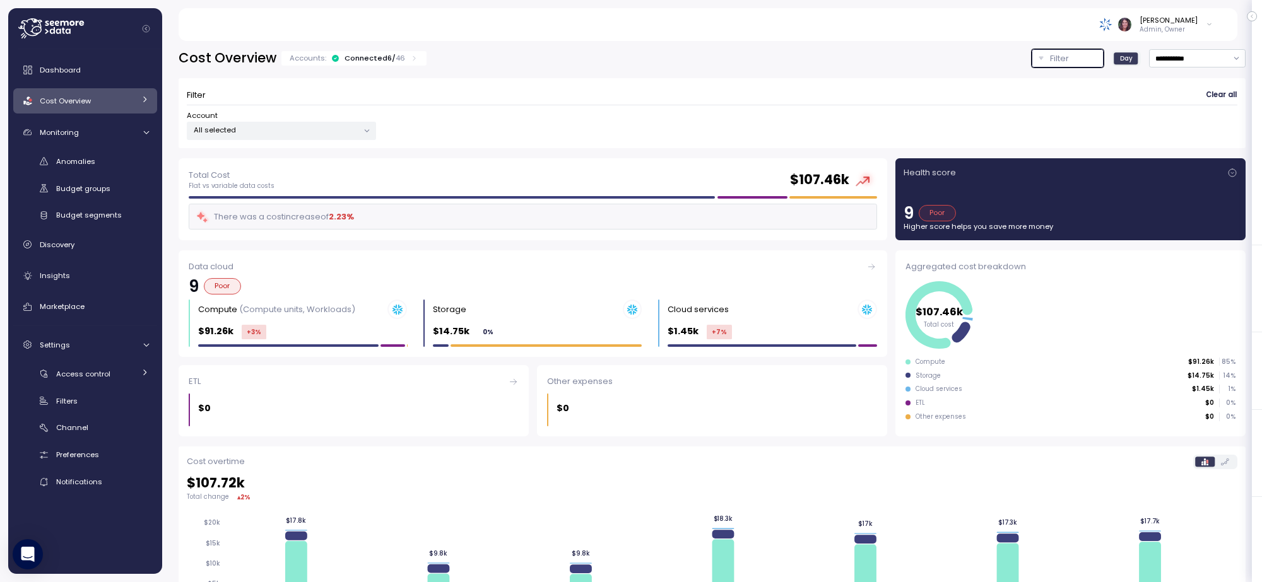
click at [286, 131] on p "All selected" at bounding box center [276, 130] width 165 height 10
drag, startPoint x: 308, startPoint y: 219, endPoint x: 323, endPoint y: 218, distance: 15.2
click at [309, 218] on button "only" at bounding box center [317, 220] width 30 height 15
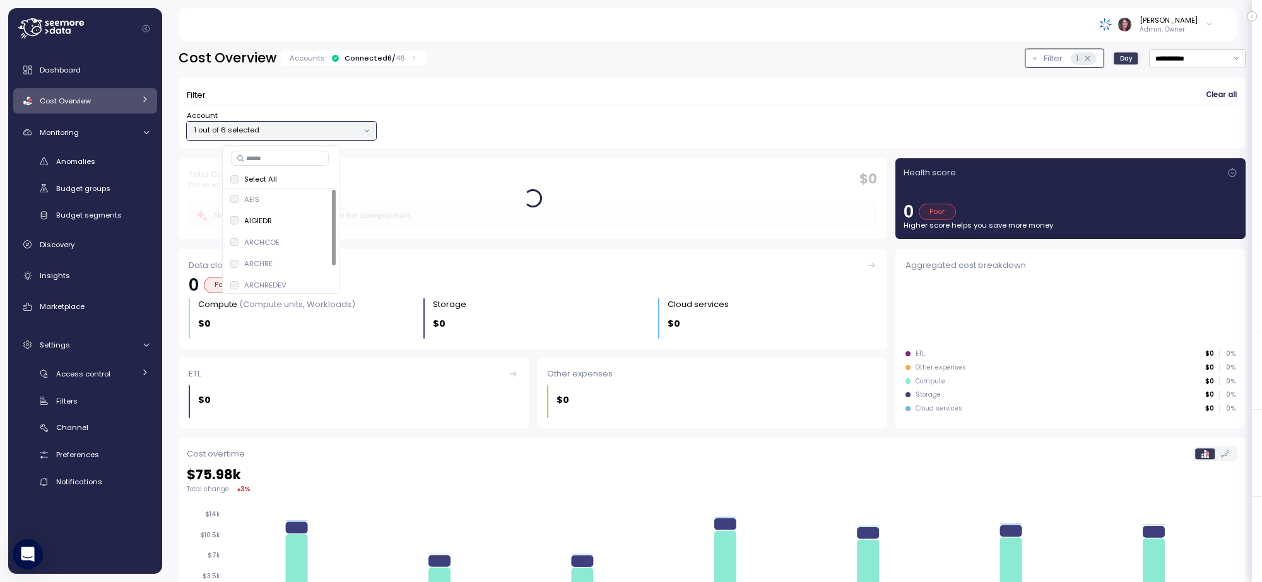
click at [598, 105] on div at bounding box center [712, 105] width 1051 height 1
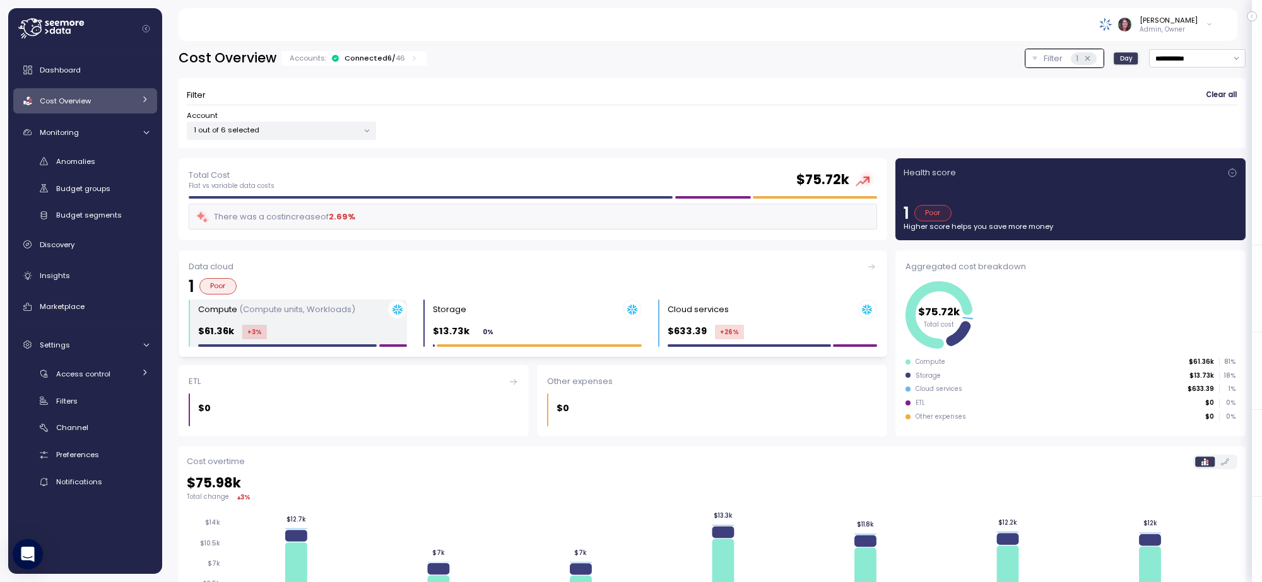
click at [267, 314] on p "(Compute units, Workloads)" at bounding box center [297, 310] width 116 height 12
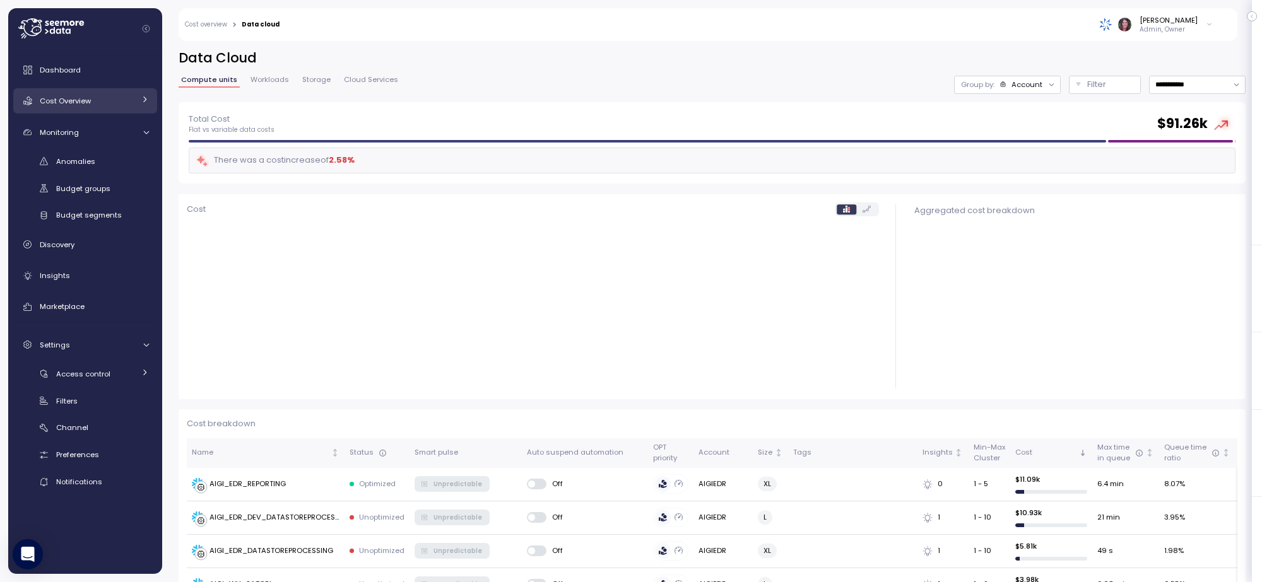
click at [105, 100] on div "Cost Overview" at bounding box center [87, 101] width 95 height 13
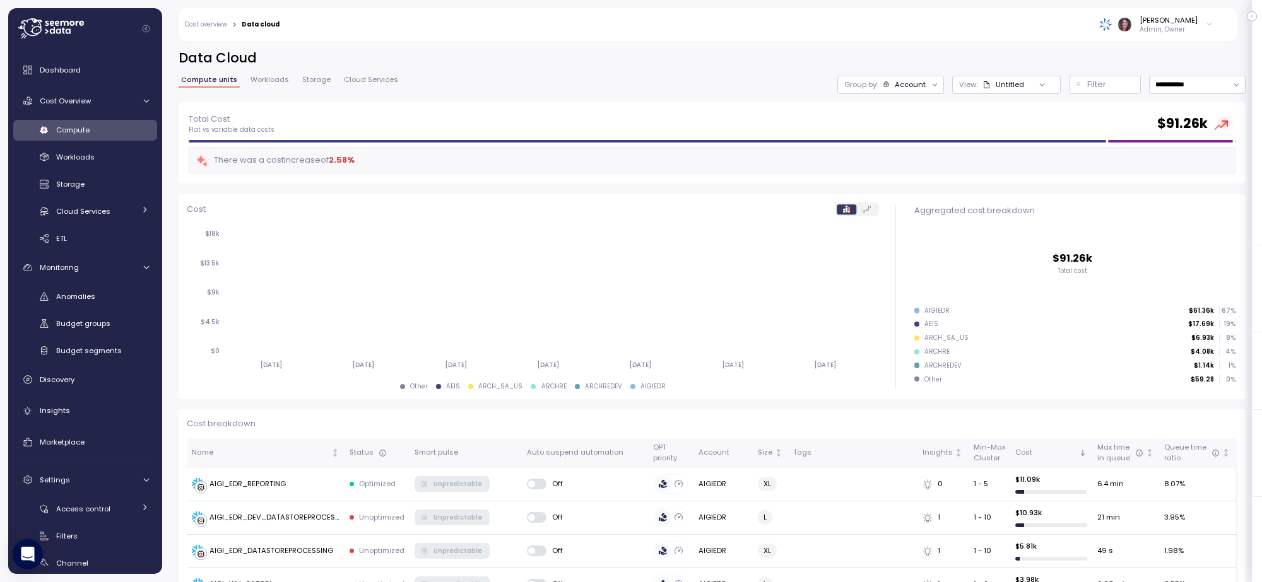
click at [863, 90] on div "Group by: Account" at bounding box center [890, 85] width 107 height 18
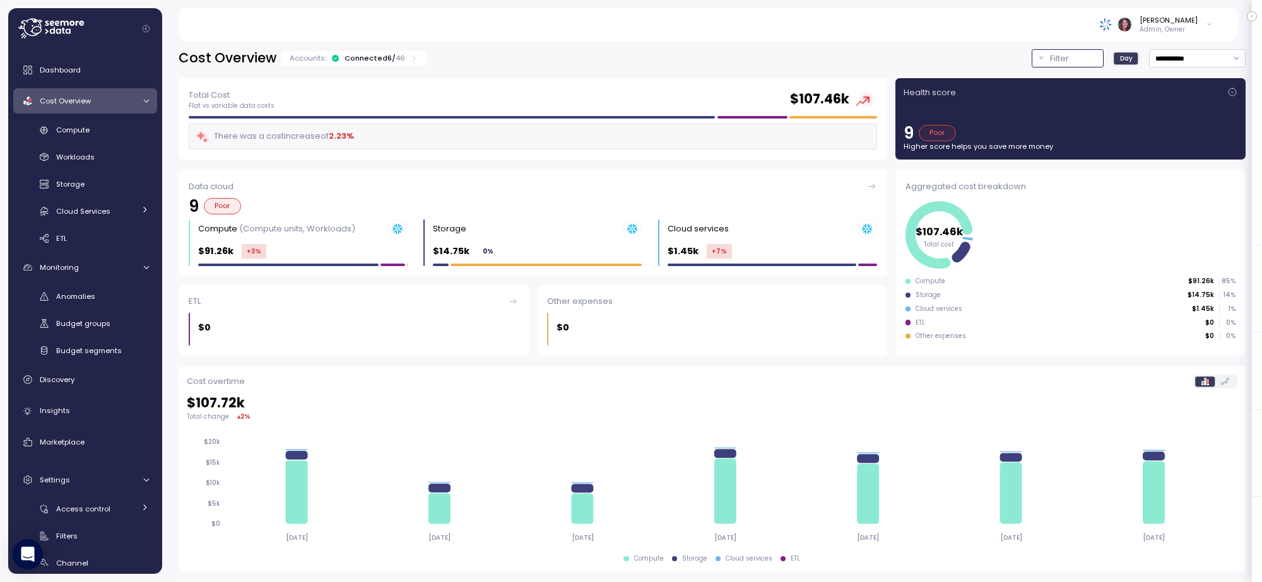
click at [1050, 63] on p "Filter" at bounding box center [1059, 58] width 19 height 13
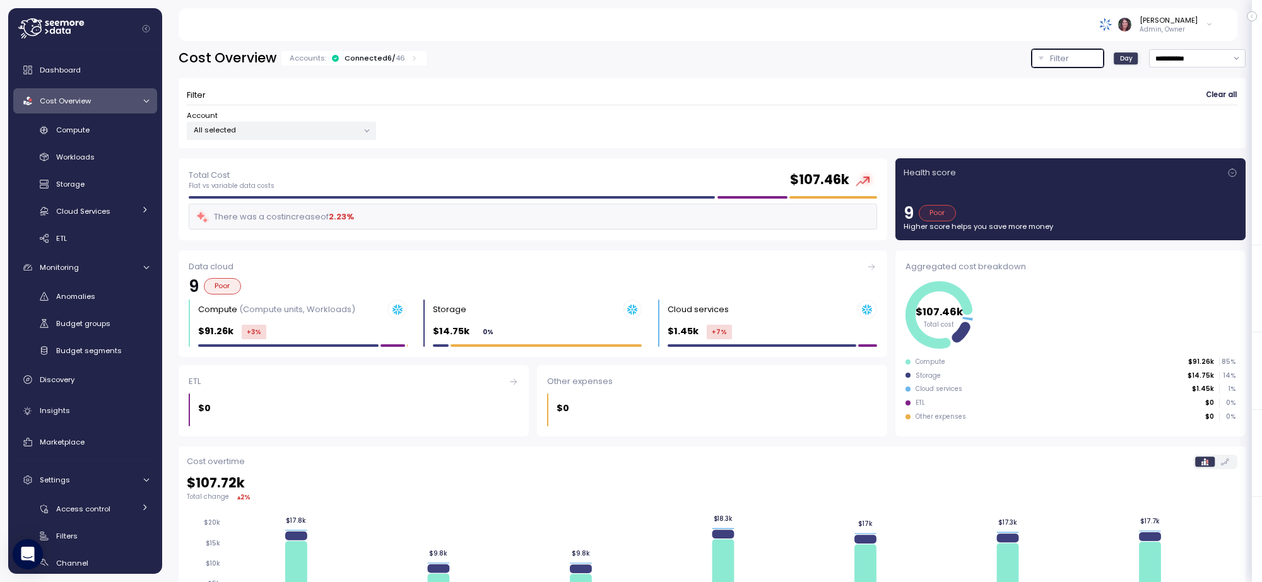
click at [321, 128] on p "All selected" at bounding box center [276, 130] width 165 height 10
click at [314, 216] on span "only" at bounding box center [317, 221] width 15 height 14
click at [629, 78] on div "Filter Clear all Account 1 out of 6 selected" at bounding box center [712, 113] width 1067 height 70
click at [543, 122] on div "Account 1 out of 6 selected" at bounding box center [712, 125] width 1051 height 30
drag, startPoint x: 534, startPoint y: 149, endPoint x: 489, endPoint y: 153, distance: 45.0
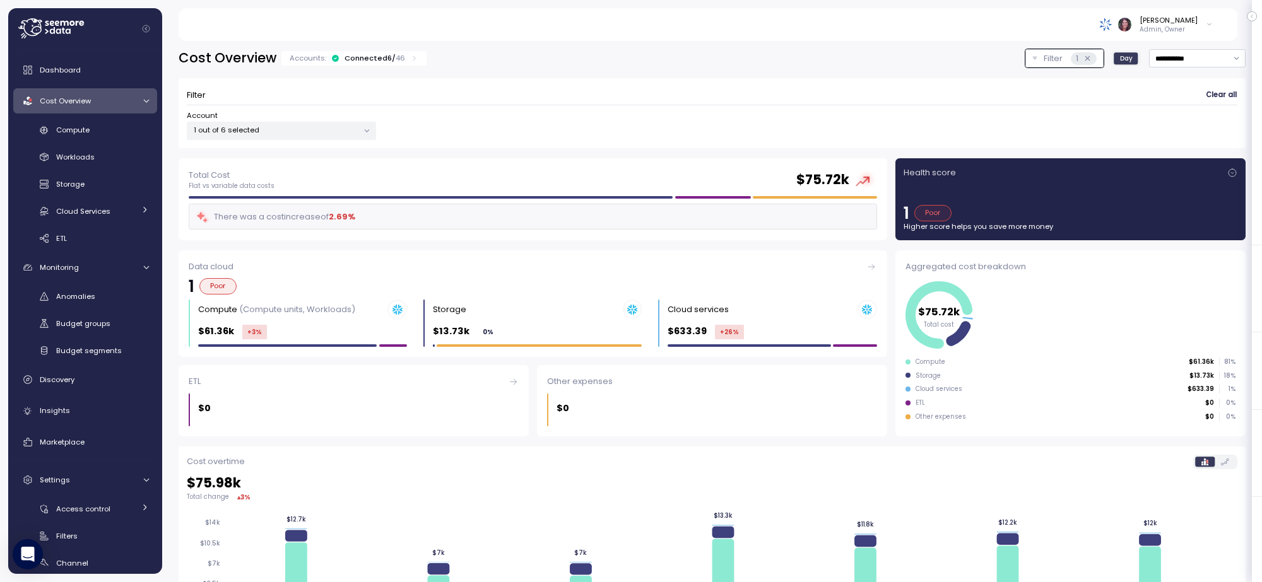
click at [533, 149] on div "**********" at bounding box center [712, 458] width 1067 height 818
click at [120, 128] on div "Compute" at bounding box center [102, 130] width 93 height 13
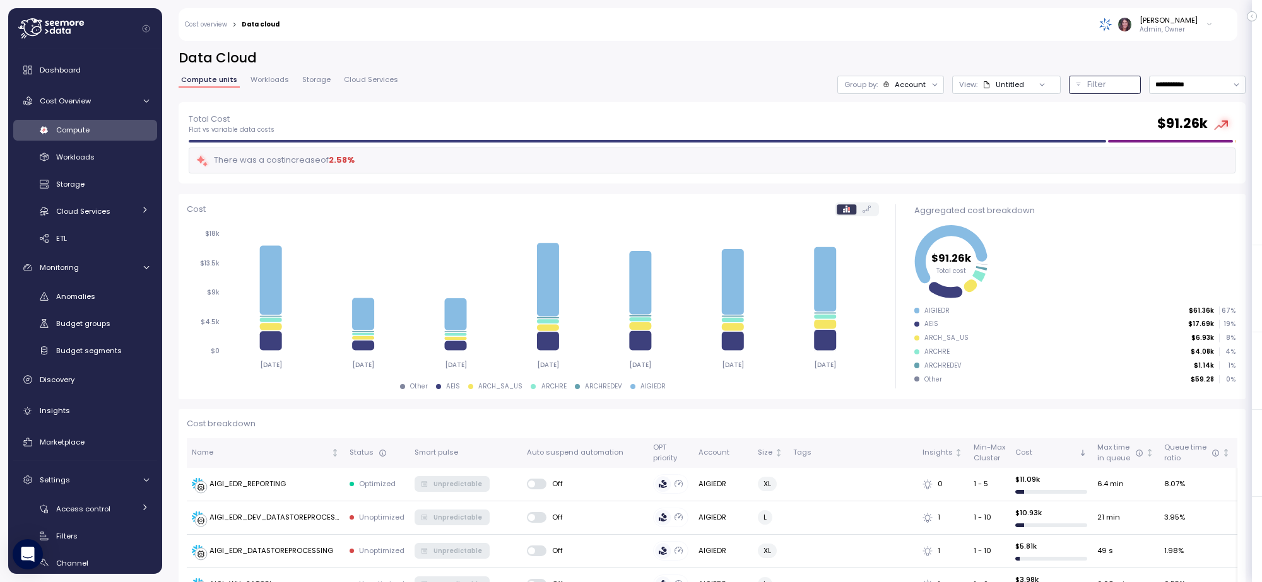
click at [1087, 78] on p "Filter" at bounding box center [1096, 84] width 19 height 13
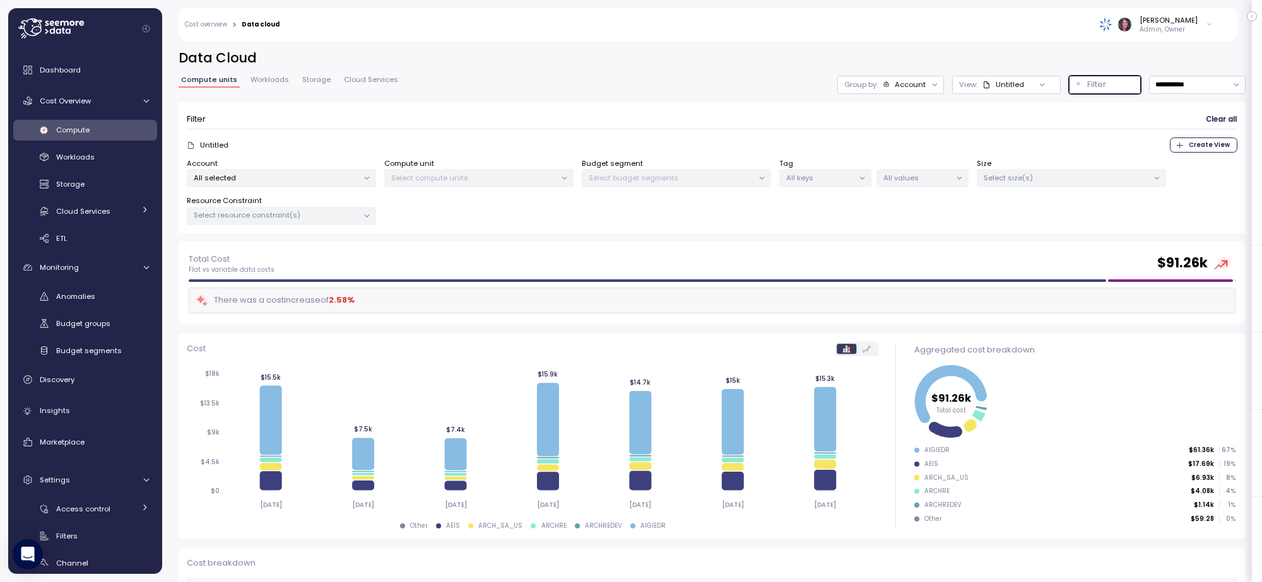
click at [259, 175] on p "All selected" at bounding box center [276, 178] width 165 height 10
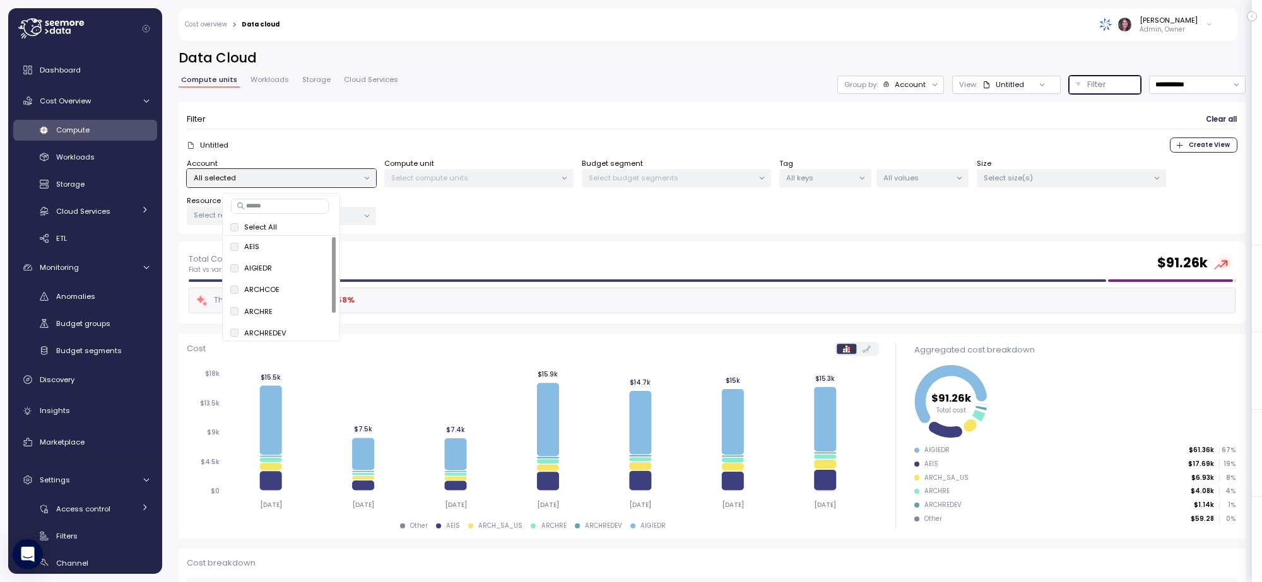
click at [319, 266] on span "only" at bounding box center [317, 268] width 15 height 14
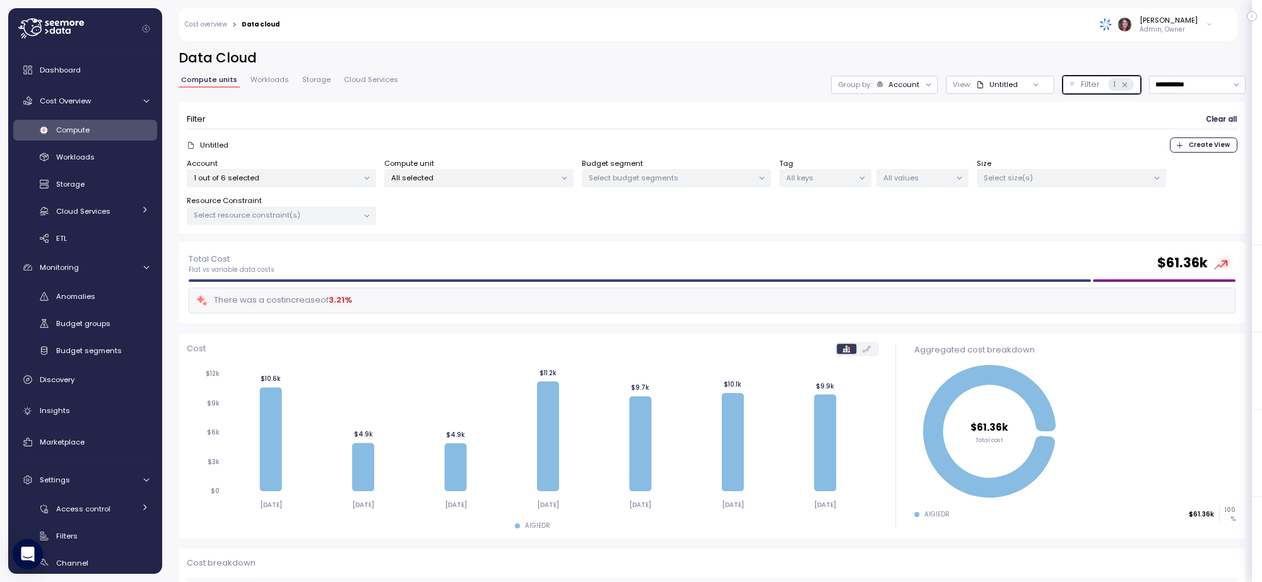
click at [916, 178] on p "All values" at bounding box center [917, 178] width 68 height 10
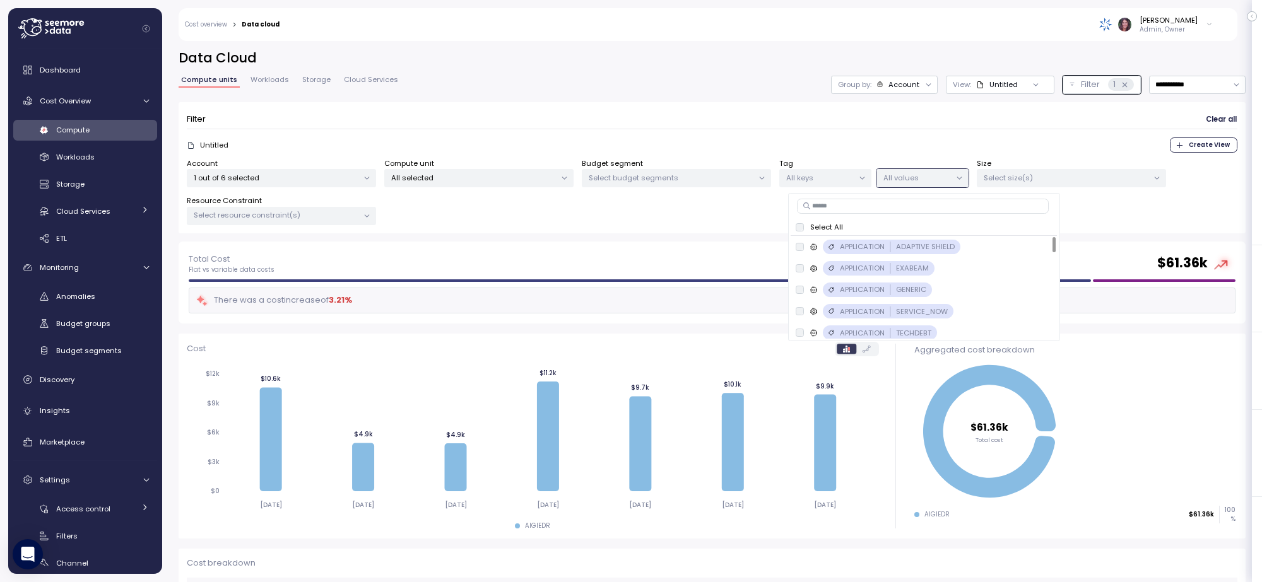
click at [839, 202] on input at bounding box center [923, 206] width 252 height 15
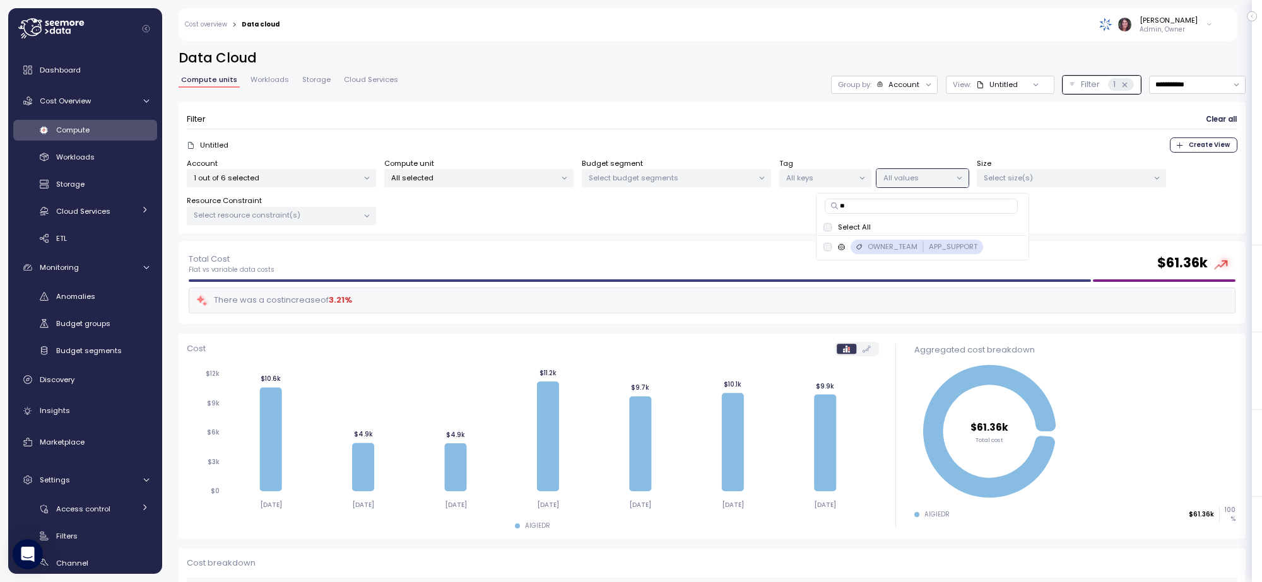
type input "*"
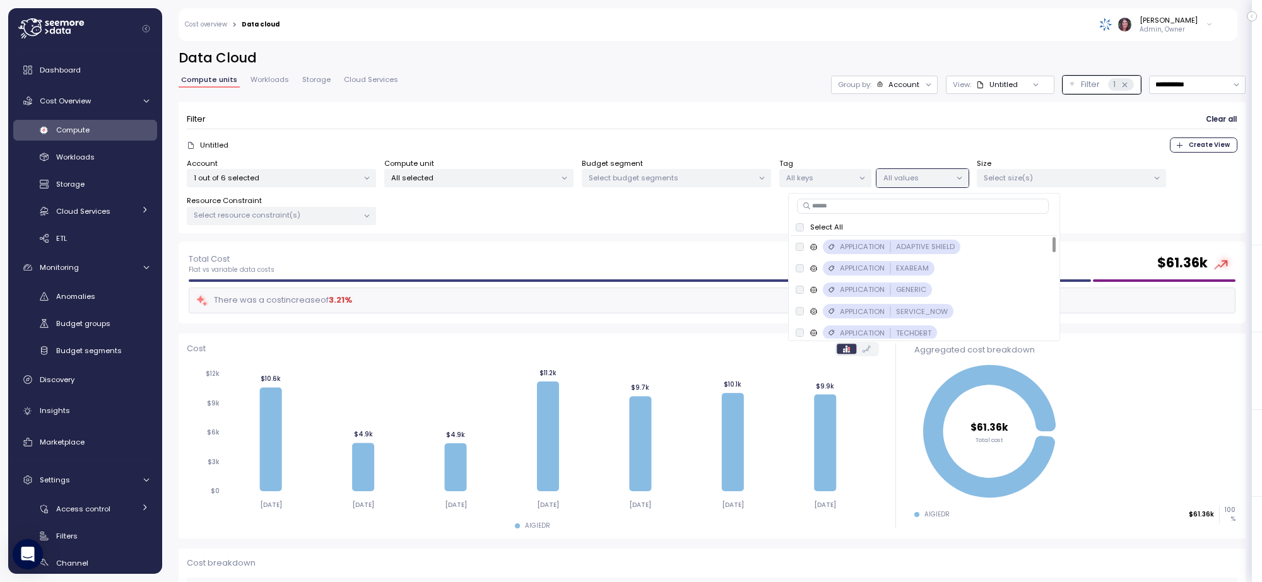
click at [816, 179] on p "All keys" at bounding box center [820, 178] width 68 height 10
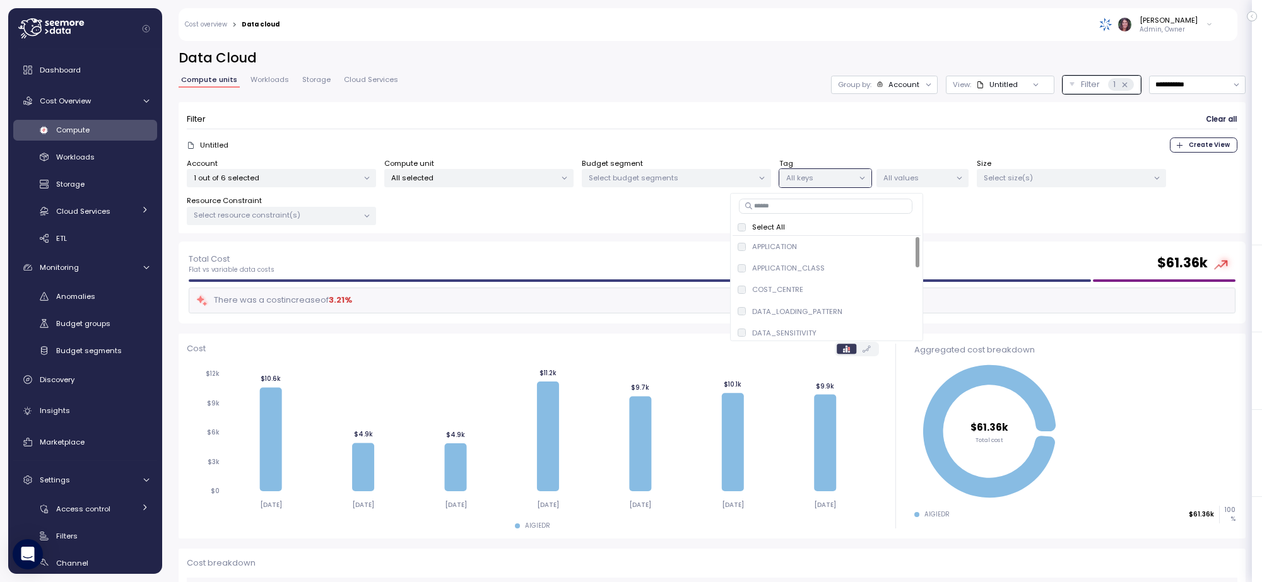
click at [816, 179] on p "All keys" at bounding box center [820, 178] width 68 height 10
click at [800, 206] on input at bounding box center [826, 206] width 174 height 15
type input "*"
click at [919, 179] on p "All values" at bounding box center [917, 178] width 68 height 10
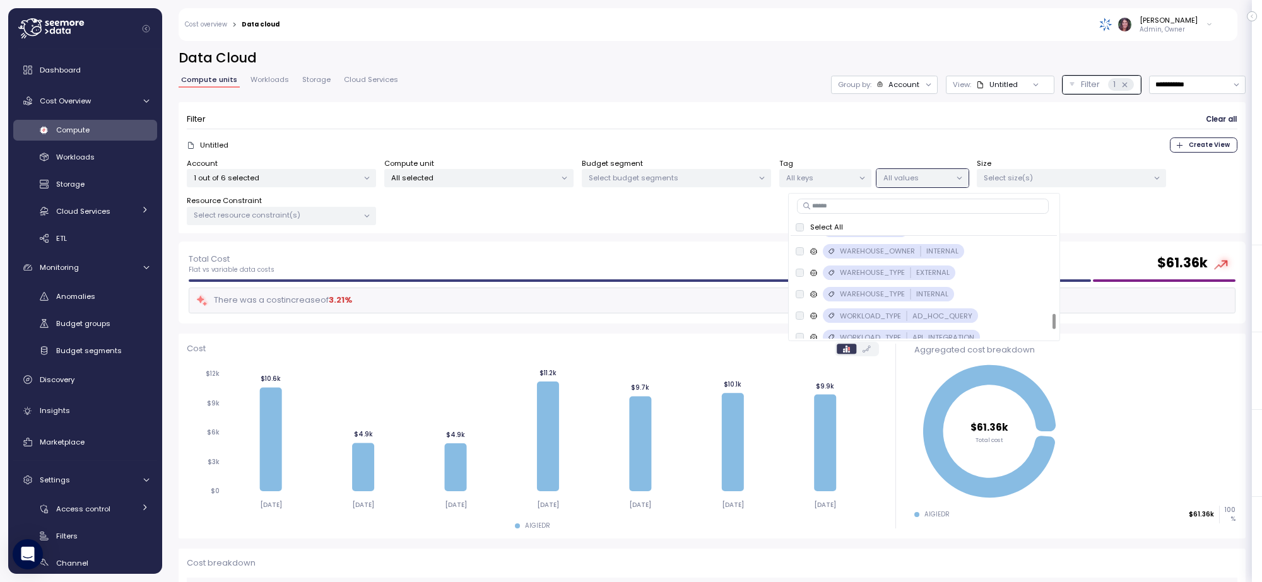
scroll to position [543, 0]
click at [832, 206] on input at bounding box center [923, 206] width 252 height 15
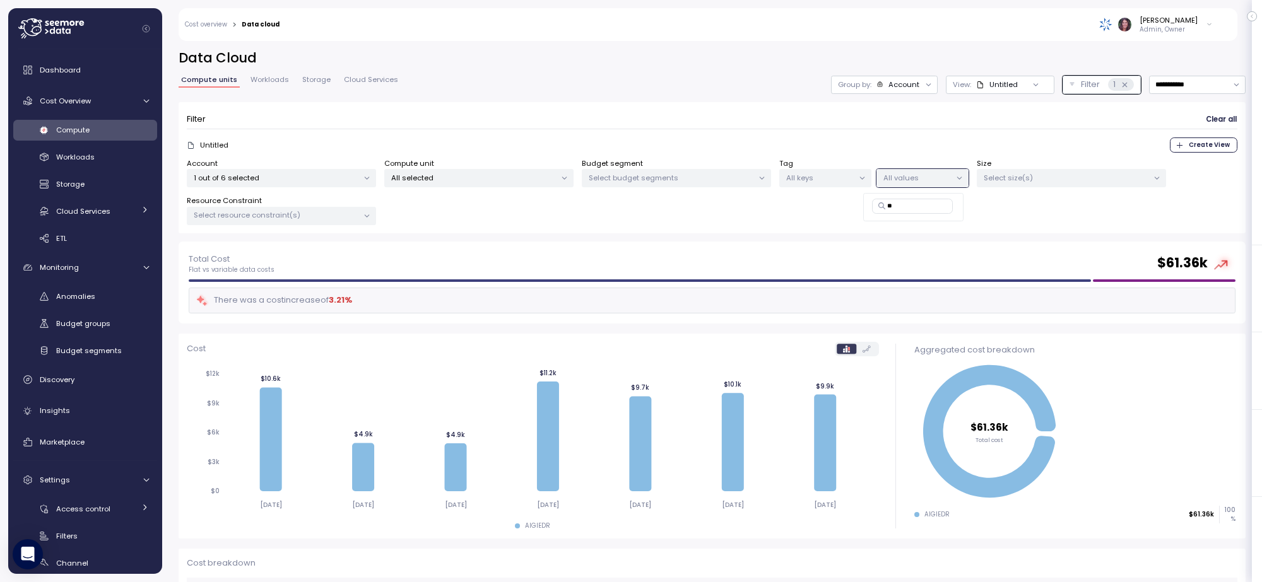
scroll to position [0, 0]
type input "*"
click at [288, 174] on p "1 out of 6 selected" at bounding box center [276, 178] width 165 height 10
click at [486, 242] on div "Total Cost Flat vs variable data costs $ 61.36k There was a cost increase of 3.…" at bounding box center [712, 283] width 1067 height 82
click at [1130, 180] on p "Select size(s)" at bounding box center [1066, 178] width 165 height 10
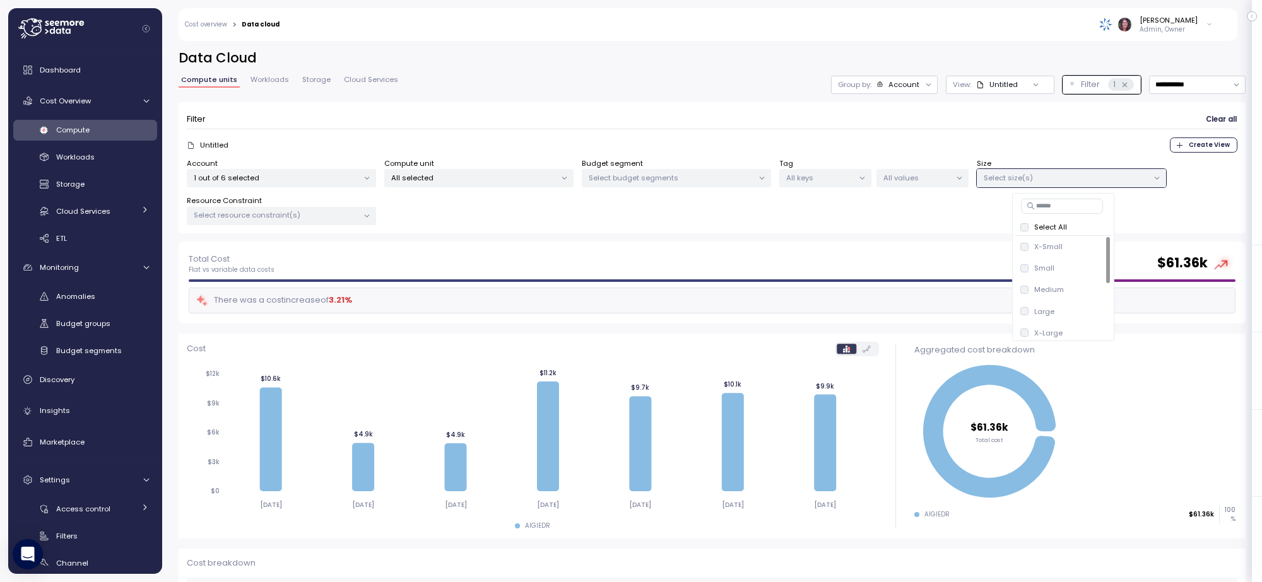
click at [871, 247] on div "Total Cost Flat vs variable data costs $ 61.36k There was a cost increase of 3.…" at bounding box center [712, 283] width 1067 height 82
click at [821, 185] on div "All keys" at bounding box center [825, 178] width 92 height 18
click at [704, 179] on p "Select budget segments" at bounding box center [671, 178] width 165 height 10
click at [489, 177] on p "All selected" at bounding box center [473, 178] width 165 height 10
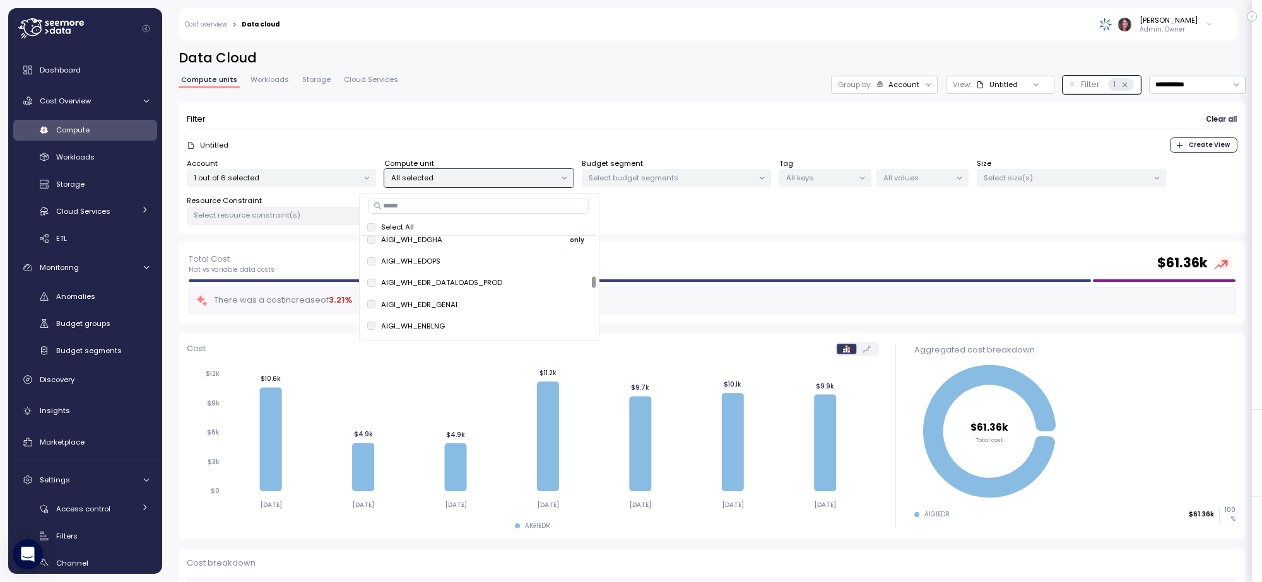
scroll to position [894, 0]
click at [487, 205] on input at bounding box center [478, 206] width 221 height 15
type input "*****"
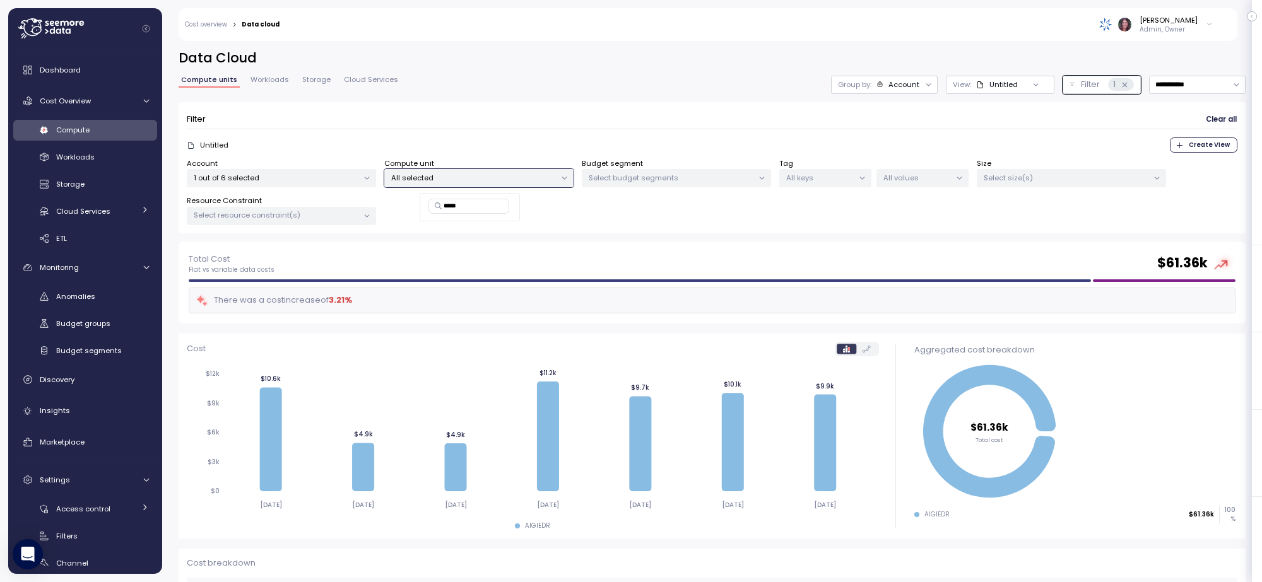
click at [843, 177] on p "All keys" at bounding box center [820, 178] width 68 height 10
click at [533, 269] on div "Total Cost Flat vs variable data costs $ 61.36k" at bounding box center [712, 263] width 1047 height 23
click at [1018, 86] on div at bounding box center [1036, 85] width 36 height 18
click at [889, 86] on div "Account" at bounding box center [904, 85] width 31 height 10
click at [976, 89] on div "Untitled" at bounding box center [997, 85] width 42 height 10
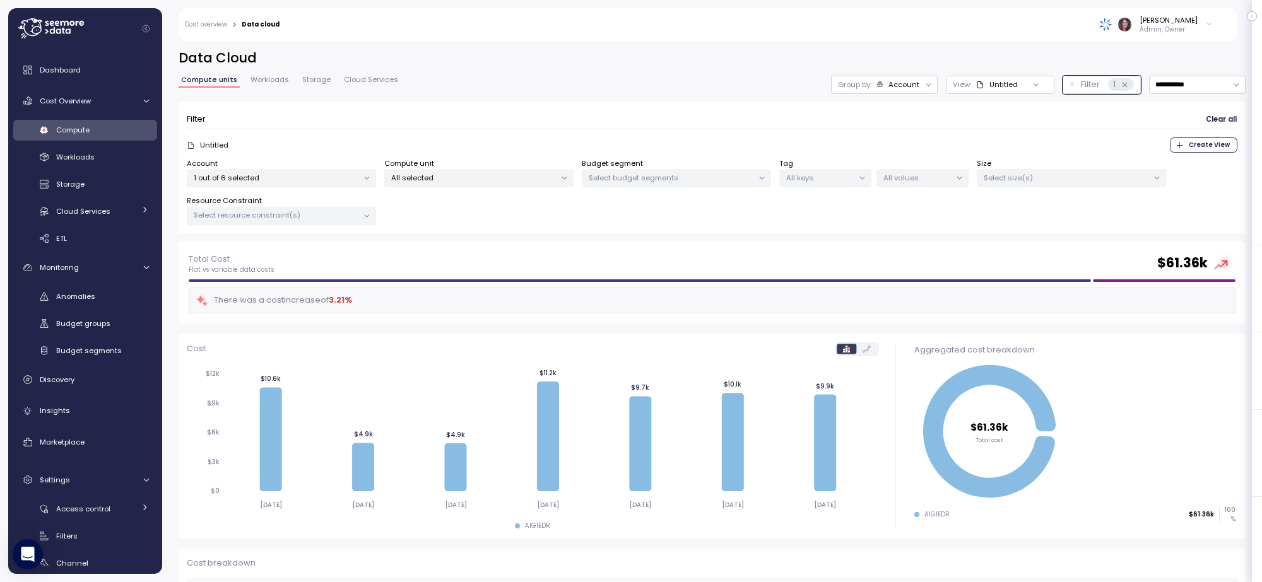
click at [888, 90] on div "Group by: Account" at bounding box center [884, 85] width 107 height 18
click at [875, 177] on div "Tags" at bounding box center [856, 175] width 87 height 15
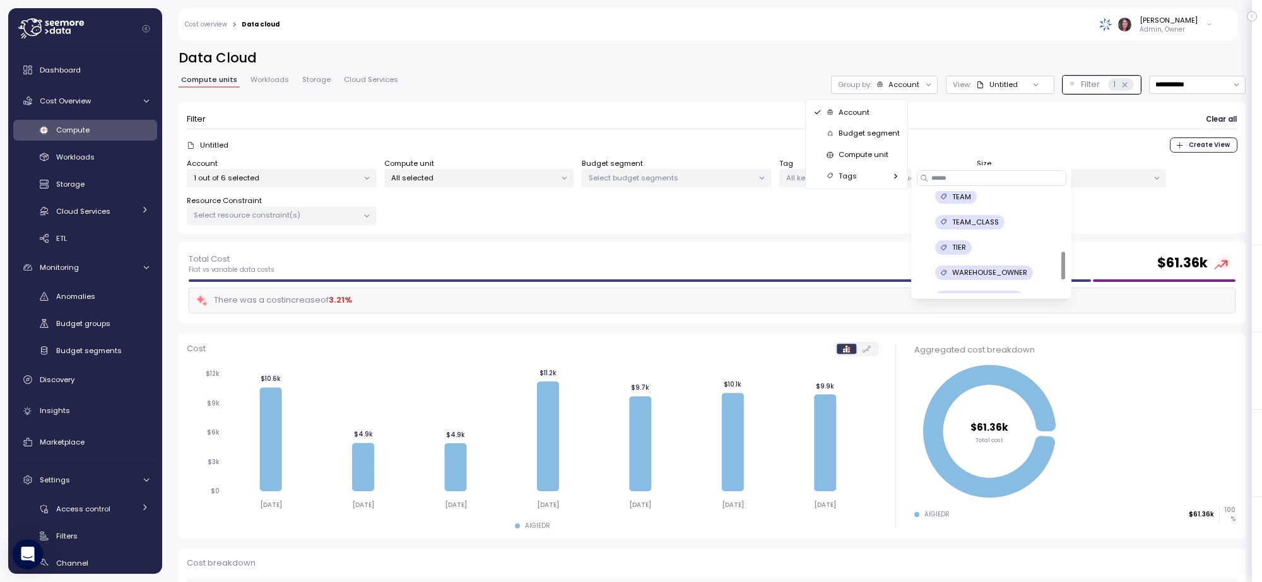
scroll to position [253, 0]
click at [1121, 215] on div "Account 1 out of 6 selected Compute unit All selected Budget segment Select bud…" at bounding box center [712, 192] width 1051 height 68
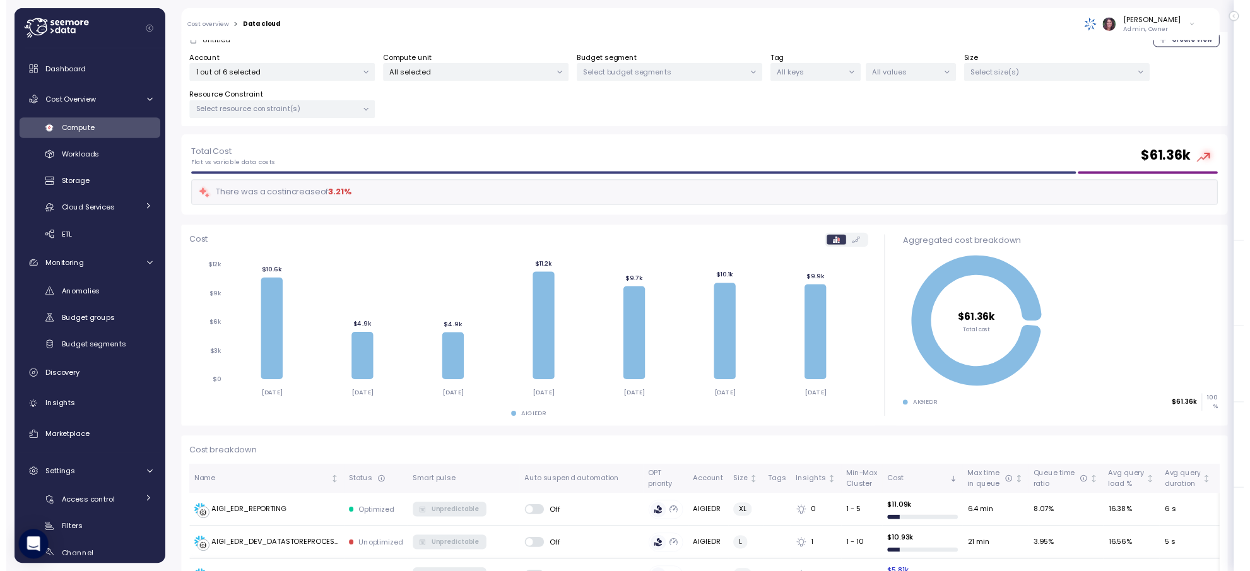
scroll to position [0, 0]
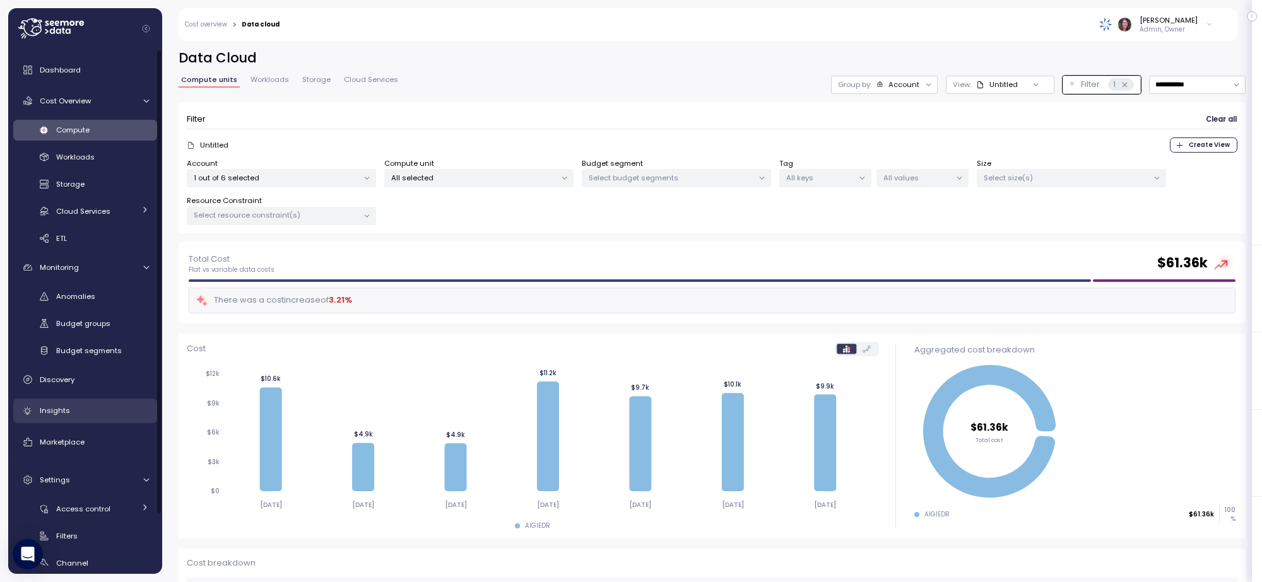
click at [64, 408] on span "Insights" at bounding box center [55, 411] width 30 height 10
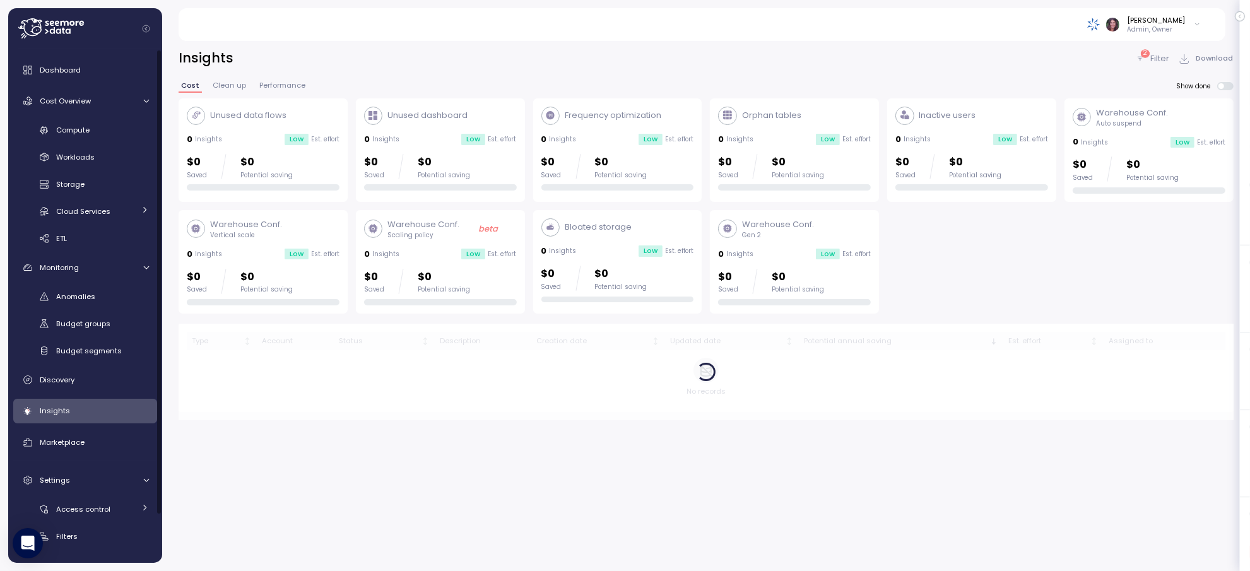
click at [1172, 57] on div "2 Filter Download" at bounding box center [1184, 58] width 98 height 18
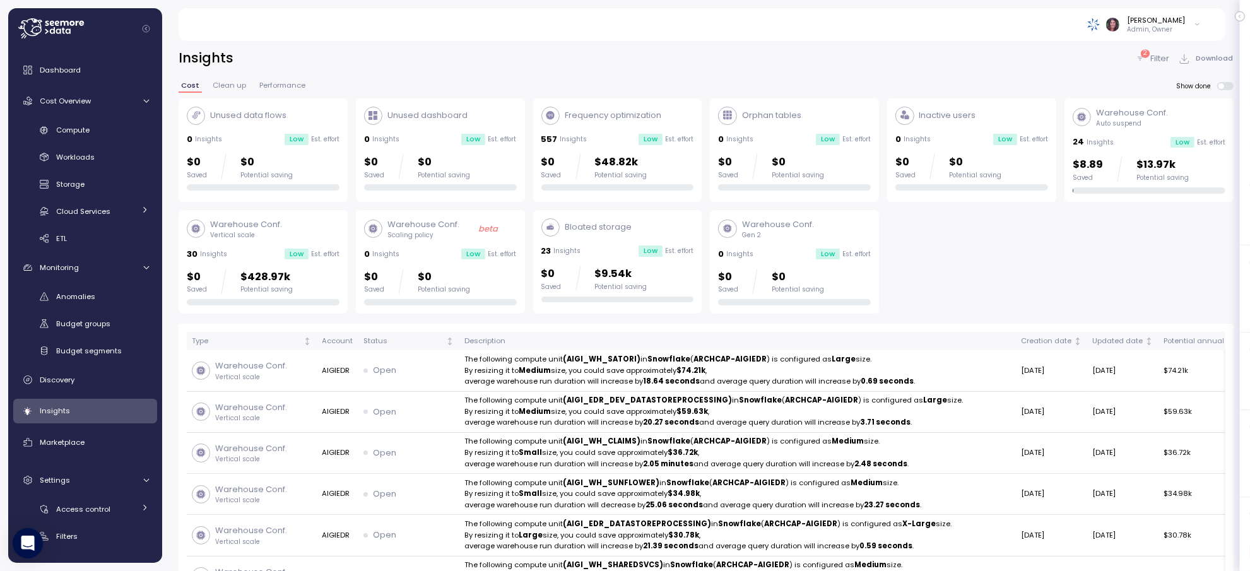
click at [1164, 55] on p "Filter" at bounding box center [1159, 58] width 19 height 13
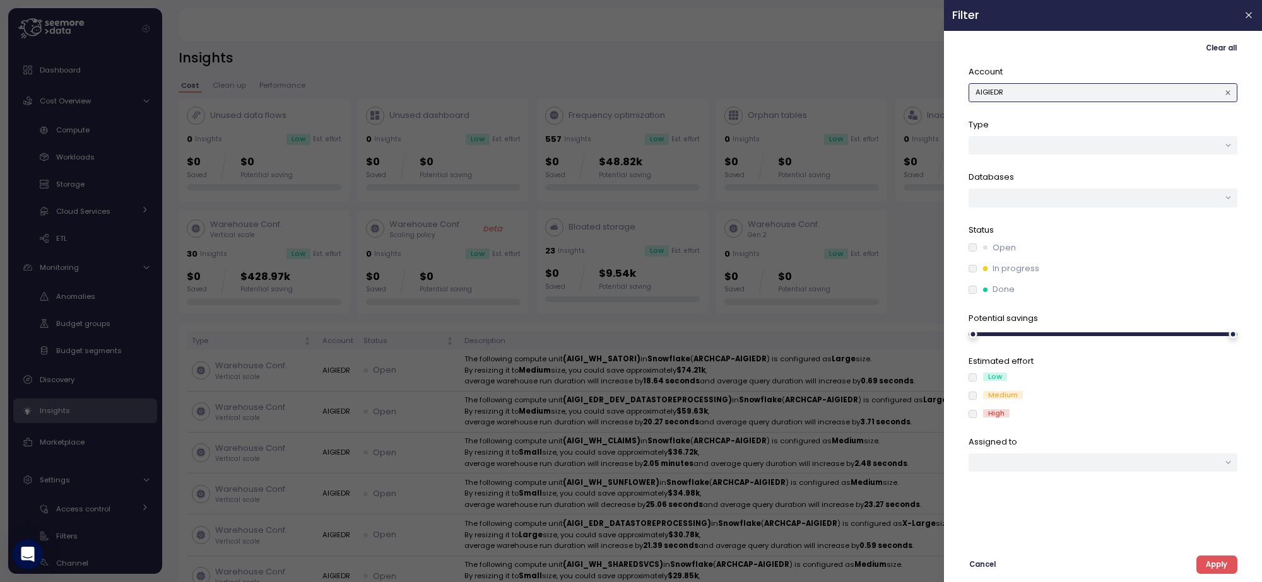
click at [1044, 90] on button "AIGIEDR" at bounding box center [1103, 92] width 269 height 18
click at [1073, 128] on div "AIGIEDR" at bounding box center [1103, 134] width 74 height 16
click at [1087, 87] on button "AIGIEDR" at bounding box center [1103, 92] width 269 height 18
click at [1117, 179] on div "AEIS" at bounding box center [1104, 184] width 64 height 10
click at [1222, 560] on div "Clear all Account AEIS Type Databases Status Open In progress Done Potential sa…" at bounding box center [1103, 306] width 302 height 535
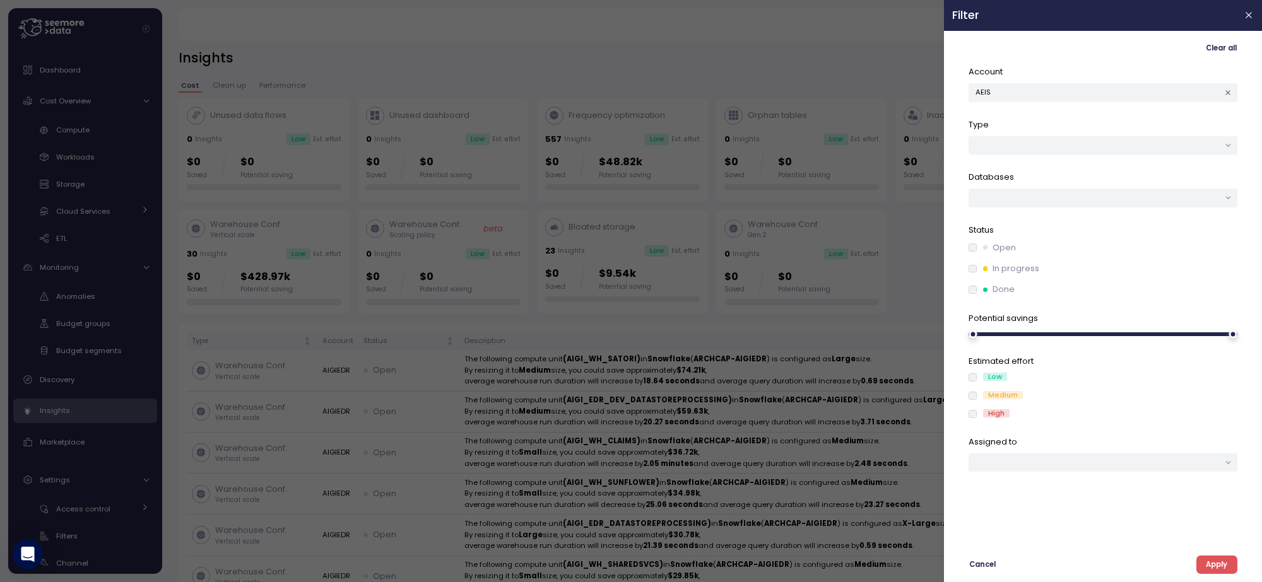
click at [1216, 565] on span "Apply" at bounding box center [1216, 565] width 21 height 17
